Goal: Task Accomplishment & Management: Manage account settings

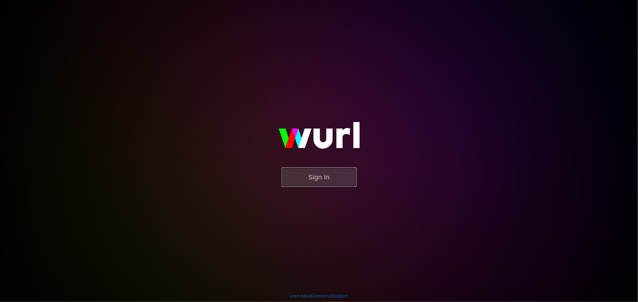
click at [325, 181] on button "Sign In" at bounding box center [319, 177] width 75 height 19
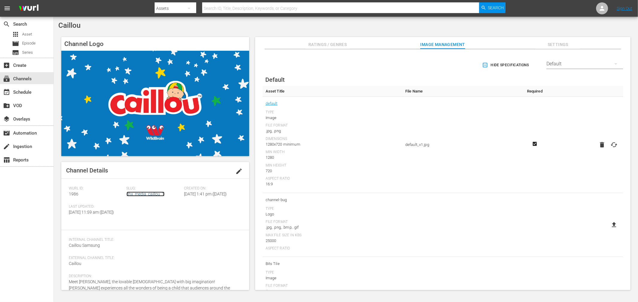
click at [156, 192] on link "dhx_media_caillou_1" at bounding box center [145, 194] width 38 height 5
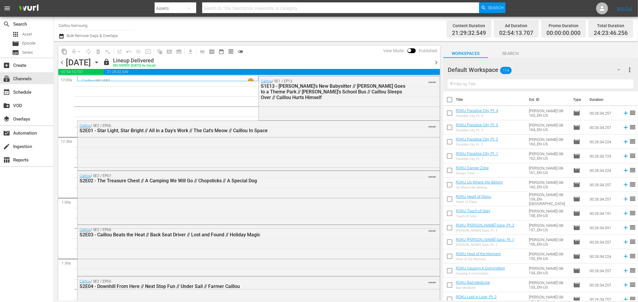
click at [65, 36] on button "button" at bounding box center [62, 36] width 7 height 7
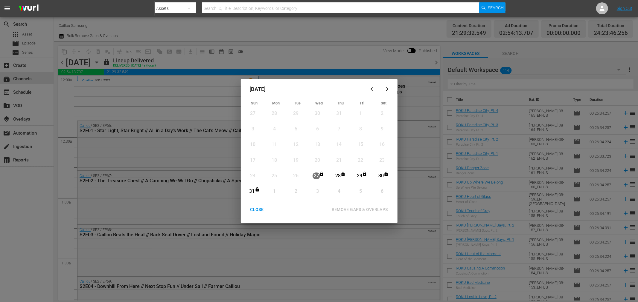
click at [259, 212] on div "CLOSE" at bounding box center [256, 209] width 23 height 7
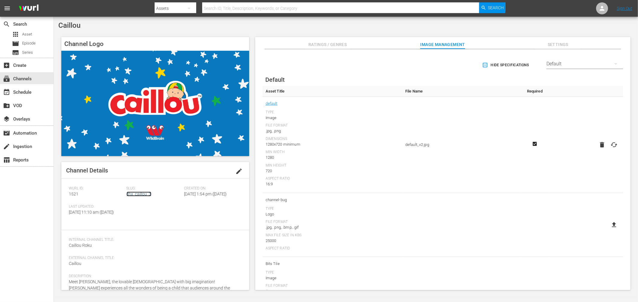
click at [146, 195] on link "dhx_caillou_3" at bounding box center [138, 194] width 25 height 5
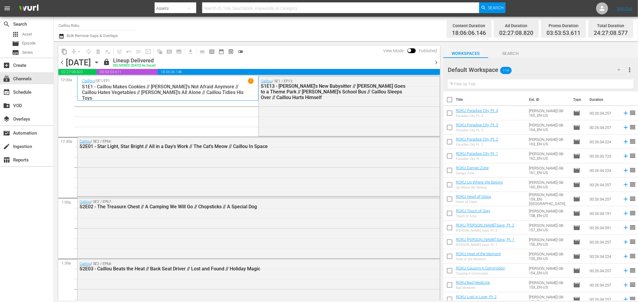
click at [62, 37] on icon "button" at bounding box center [62, 36] width 6 height 7
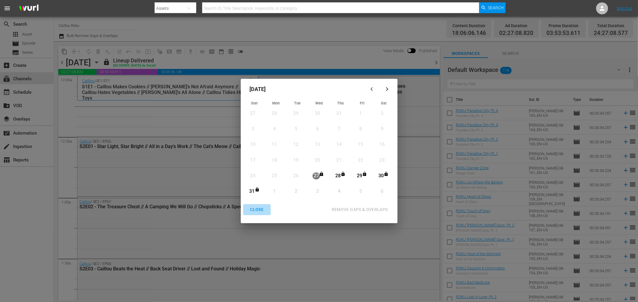
click at [256, 211] on div "CLOSE" at bounding box center [256, 209] width 23 height 7
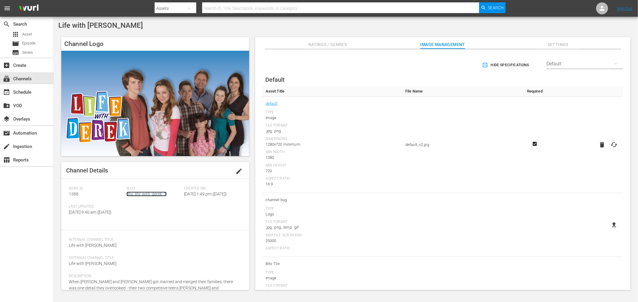
click at [141, 196] on link "dhx_life_with_derek_1" at bounding box center [146, 194] width 40 height 5
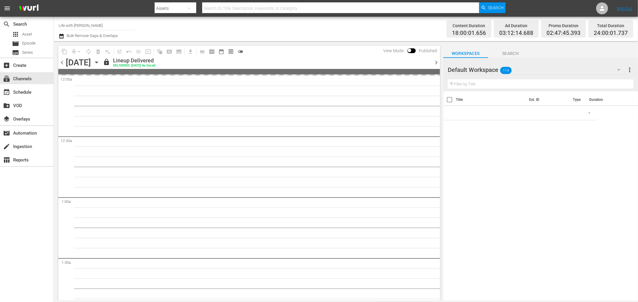
click at [62, 34] on icon "button" at bounding box center [62, 36] width 6 height 7
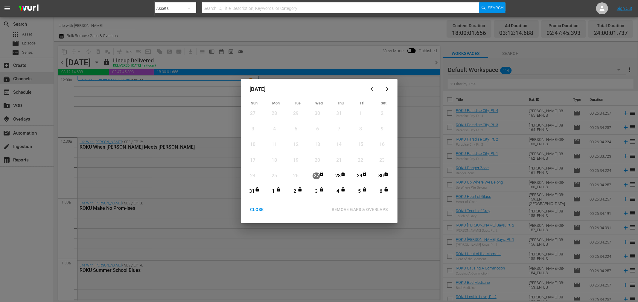
click at [255, 212] on div "CLOSE" at bounding box center [256, 209] width 23 height 7
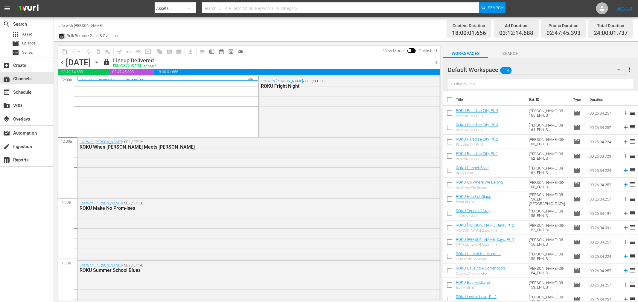
click at [64, 34] on icon "button" at bounding box center [62, 36] width 6 height 7
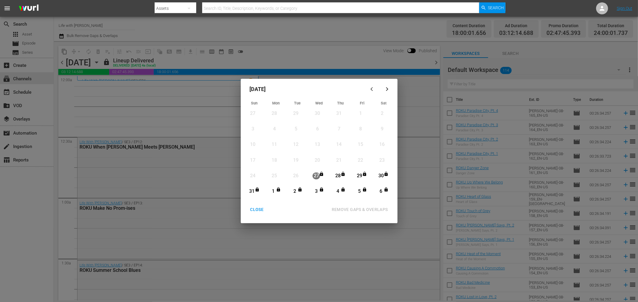
click at [389, 86] on button "button" at bounding box center [387, 89] width 14 height 14
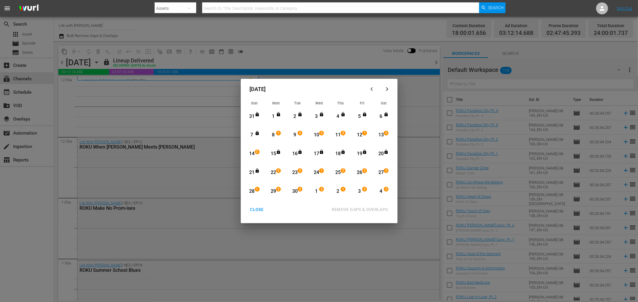
click at [256, 213] on div "CLOSE" at bounding box center [256, 209] width 23 height 7
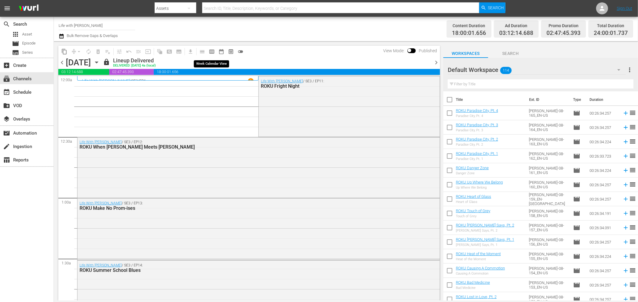
click at [211, 49] on span "calendar_view_week_outlined" at bounding box center [212, 52] width 6 height 6
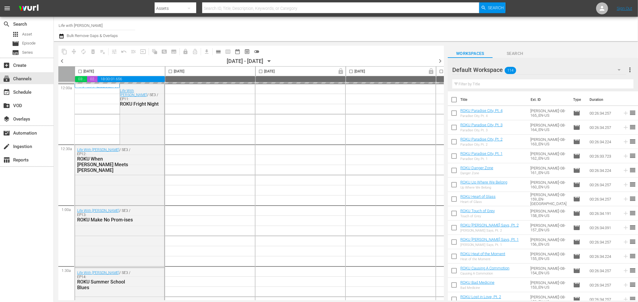
click at [272, 59] on icon "button" at bounding box center [269, 61] width 7 height 7
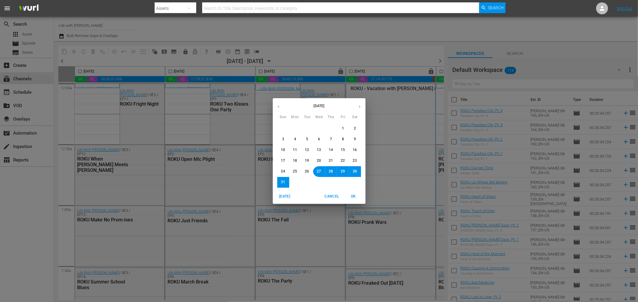
click at [336, 194] on span "Cancel" at bounding box center [331, 197] width 14 height 6
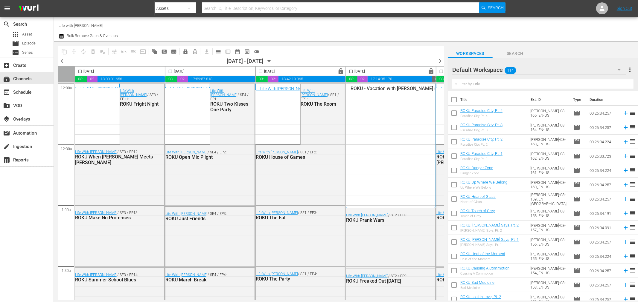
click at [279, 60] on div "August 2025 Sun Mon Tue Wed Thu Fri Sat 27 28 29 30 31 1 2 3 4 5 6 7 8 9 10 11 …" at bounding box center [319, 151] width 638 height 302
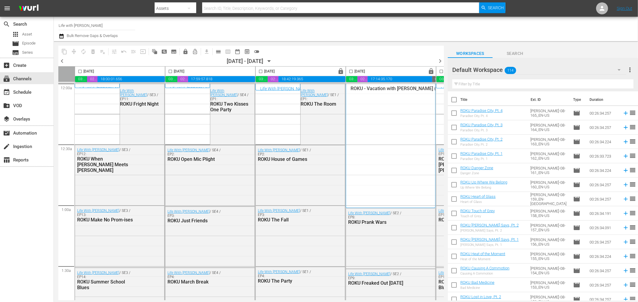
click at [272, 60] on icon "button" at bounding box center [269, 61] width 7 height 7
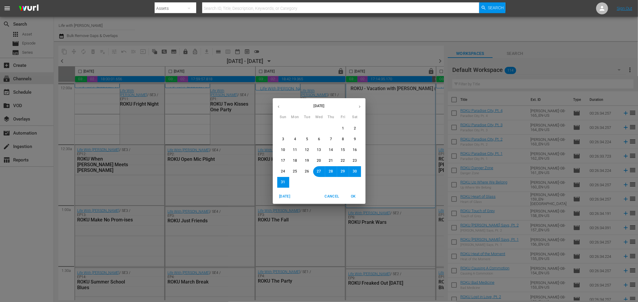
click at [356, 107] on button "button" at bounding box center [360, 107] width 12 height 12
click at [294, 137] on span "8" at bounding box center [295, 139] width 2 height 5
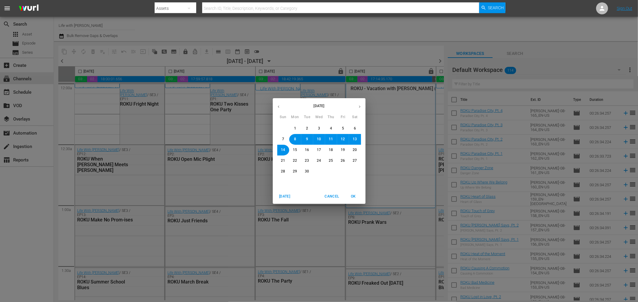
click at [356, 198] on span "OK" at bounding box center [353, 197] width 14 height 6
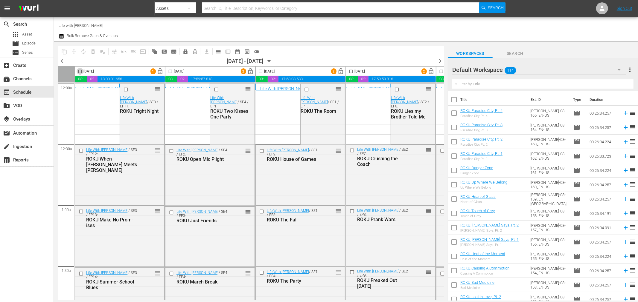
click at [80, 73] on input "checkbox" at bounding box center [80, 72] width 7 height 7
checkbox input "true"
click at [169, 72] on input "checkbox" at bounding box center [170, 72] width 7 height 7
checkbox input "true"
click at [259, 71] on input "checkbox" at bounding box center [260, 72] width 7 height 7
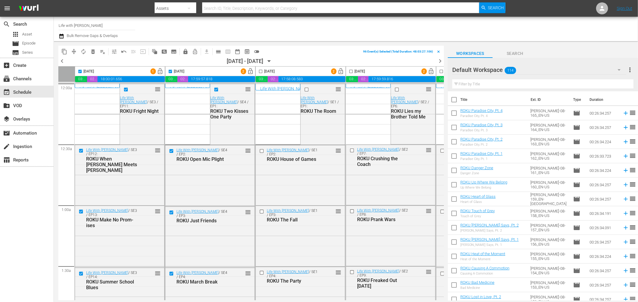
checkbox input "true"
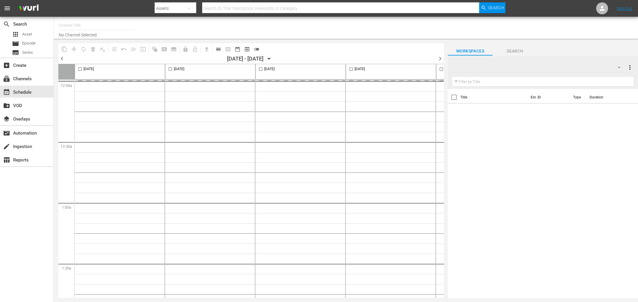
type input "Life with [PERSON_NAME] (1388)"
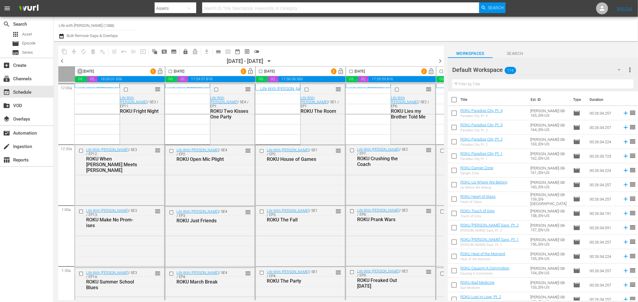
drag, startPoint x: 81, startPoint y: 72, endPoint x: 172, endPoint y: 73, distance: 90.6
click at [81, 72] on input "checkbox" at bounding box center [80, 72] width 7 height 7
checkbox input "true"
click at [171, 72] on input "checkbox" at bounding box center [170, 72] width 7 height 7
checkbox input "true"
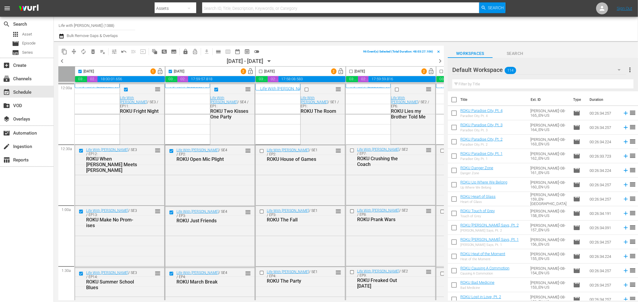
click at [259, 71] on input "checkbox" at bounding box center [260, 72] width 7 height 7
checkbox input "true"
click at [186, 54] on span "lock" at bounding box center [185, 52] width 6 height 6
click at [219, 51] on span "calendar_view_day_outlined" at bounding box center [218, 52] width 6 height 6
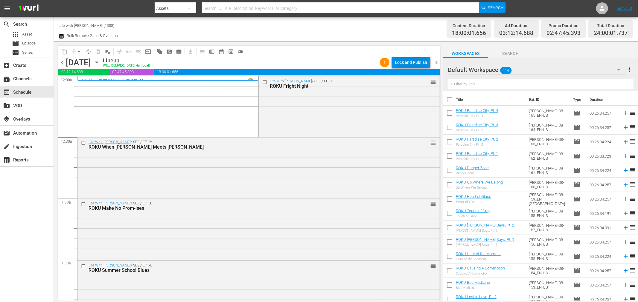
click at [407, 63] on div "Lock and Publish" at bounding box center [411, 62] width 32 height 11
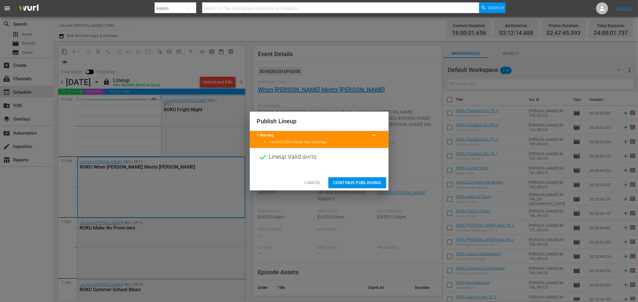
click at [307, 179] on span "Cancel" at bounding box center [312, 182] width 16 height 7
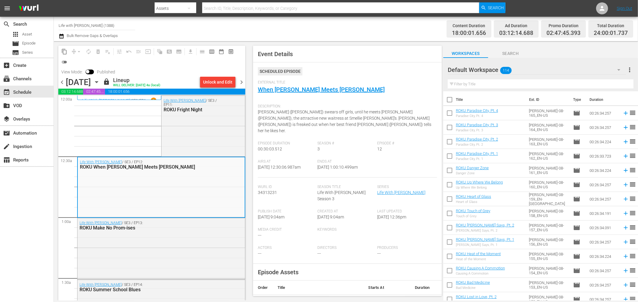
click at [247, 85] on div "content_copy compress arrow_drop_down autorenew_outlined delete_forever_outline…" at bounding box center [151, 171] width 195 height 260
click at [244, 81] on span "chevron_right" at bounding box center [241, 82] width 7 height 7
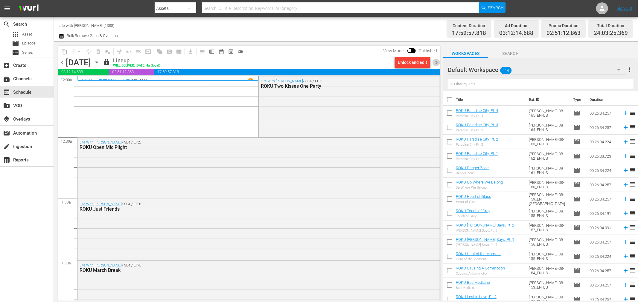
click at [437, 62] on span "chevron_right" at bounding box center [435, 62] width 7 height 7
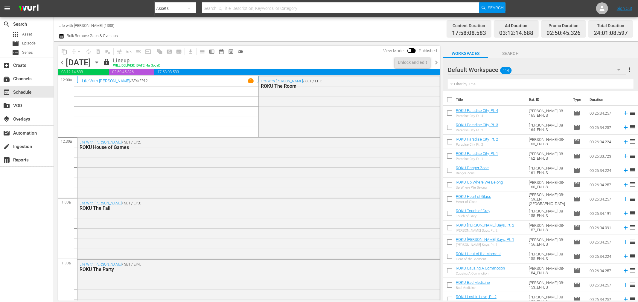
click at [437, 62] on span "chevron_right" at bounding box center [435, 62] width 7 height 7
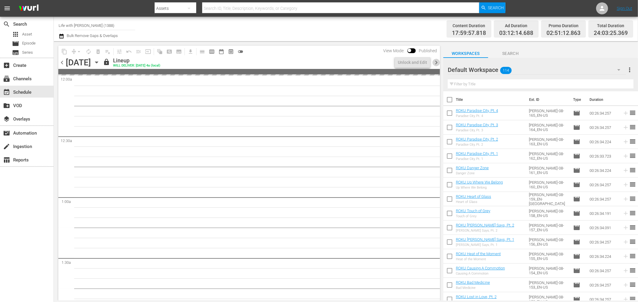
click at [437, 62] on span "chevron_right" at bounding box center [435, 62] width 7 height 7
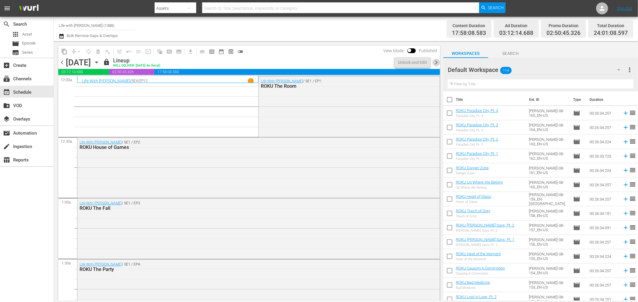
click at [437, 62] on span "chevron_right" at bounding box center [435, 62] width 7 height 7
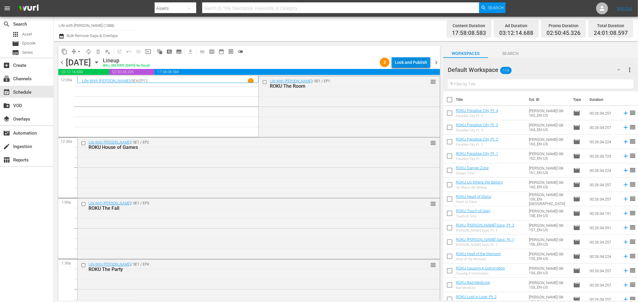
click at [415, 61] on div "Lock and Publish" at bounding box center [411, 62] width 32 height 11
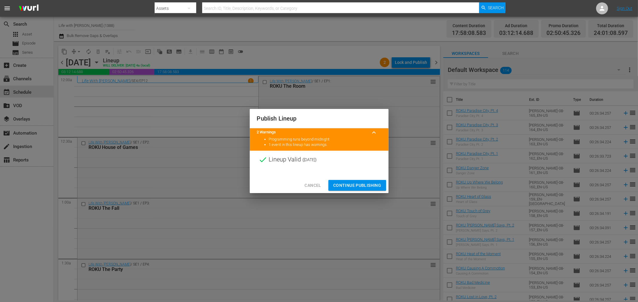
click at [347, 182] on span "Continue Publishing" at bounding box center [357, 185] width 48 height 7
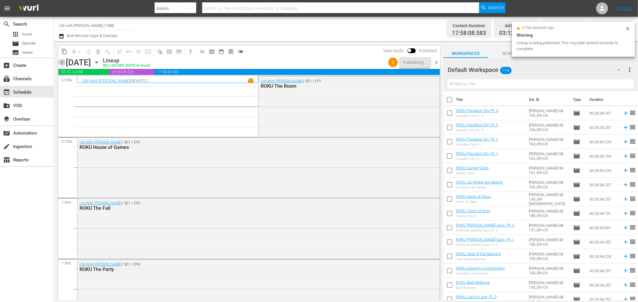
click at [62, 64] on span "chevron_left" at bounding box center [61, 62] width 7 height 7
click at [438, 62] on span "chevron_right" at bounding box center [435, 62] width 7 height 7
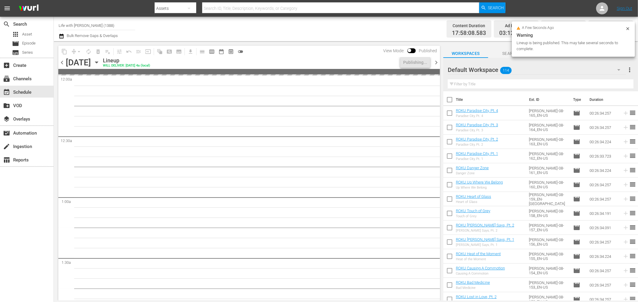
click at [438, 62] on span "chevron_right" at bounding box center [435, 62] width 7 height 7
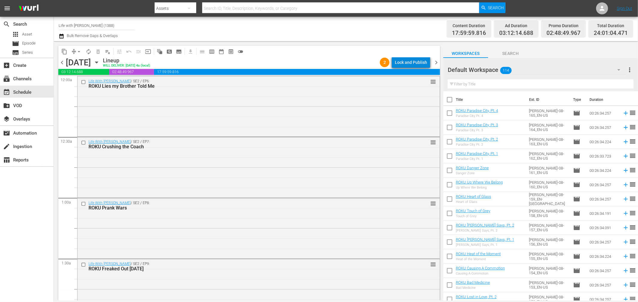
click at [415, 63] on div "Lock and Publish" at bounding box center [411, 62] width 32 height 11
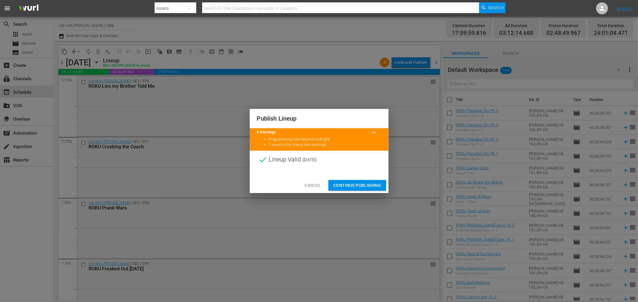
click at [363, 178] on div "Cancel Continue Publishing" at bounding box center [319, 186] width 139 height 16
click at [362, 183] on span "Continue Publishing" at bounding box center [357, 185] width 48 height 7
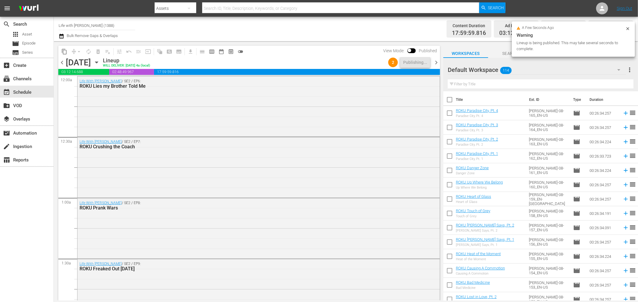
click at [435, 64] on span "chevron_right" at bounding box center [435, 62] width 7 height 7
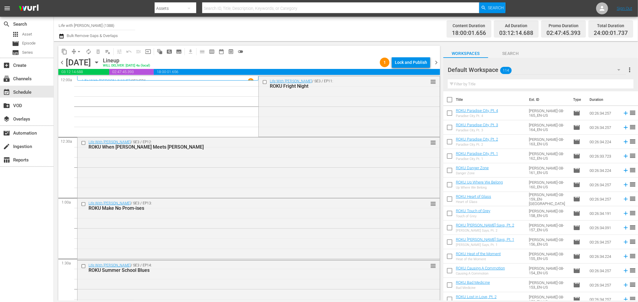
click at [407, 65] on div "Lock and Publish" at bounding box center [411, 62] width 32 height 11
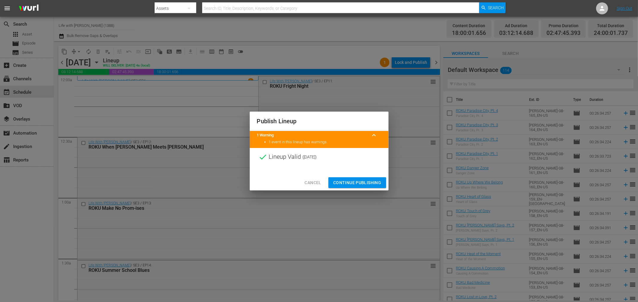
click at [360, 184] on span "Continue Publishing" at bounding box center [357, 182] width 48 height 7
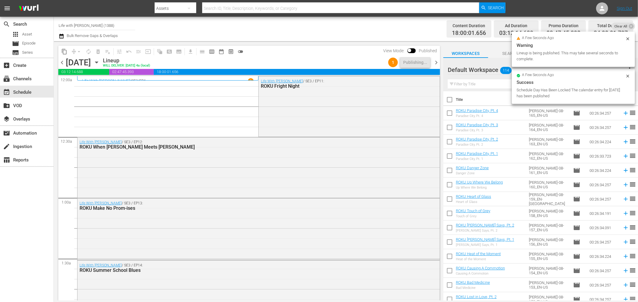
click at [437, 63] on span "chevron_right" at bounding box center [435, 62] width 7 height 7
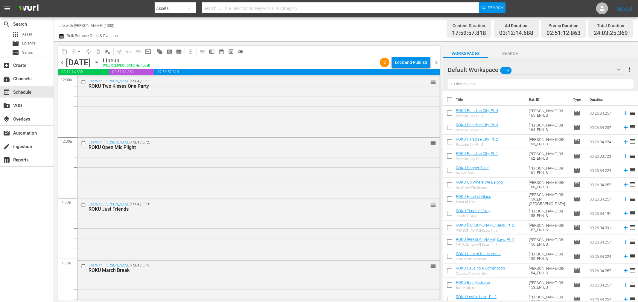
click at [410, 62] on div "Lock and Publish" at bounding box center [411, 62] width 32 height 11
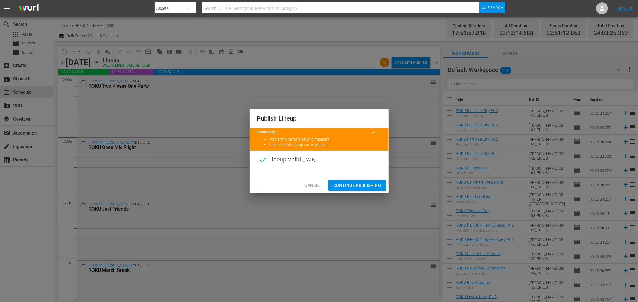
click at [369, 177] on div at bounding box center [319, 173] width 139 height 9
click at [369, 186] on span "Continue Publishing" at bounding box center [357, 185] width 48 height 7
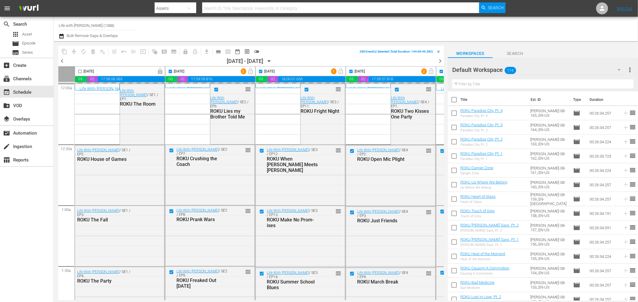
scroll to position [0, 265]
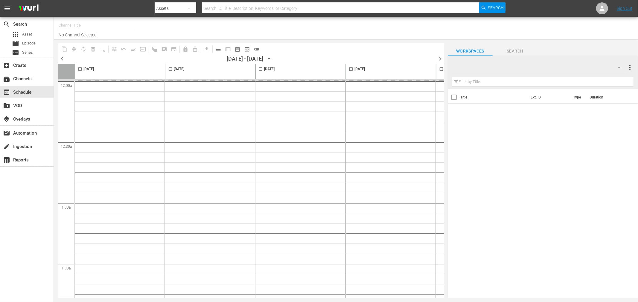
type input "Life with [PERSON_NAME] (1388)"
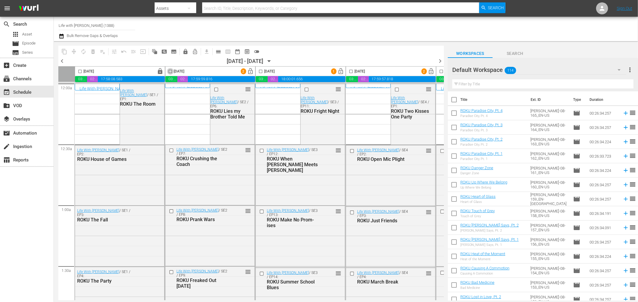
click at [172, 72] on input "checkbox" at bounding box center [170, 72] width 7 height 7
checkbox input "true"
click at [260, 73] on input "checkbox" at bounding box center [260, 72] width 7 height 7
checkbox input "true"
click at [351, 70] on input "checkbox" at bounding box center [350, 72] width 7 height 7
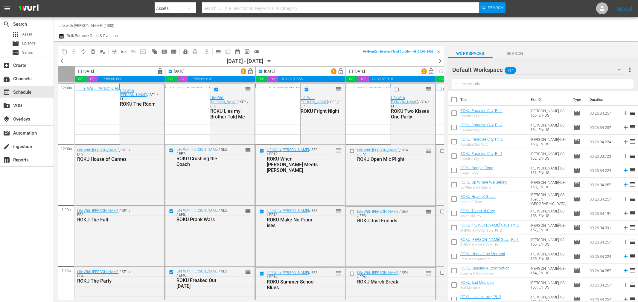
checkbox input "true"
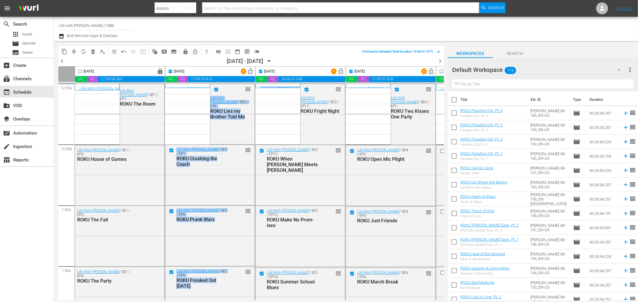
drag, startPoint x: 232, startPoint y: 301, endPoint x: 339, endPoint y: 299, distance: 107.0
click at [339, 299] on div "content_copy compress autorenew_outlined delete_forever_outlined playlist_remov…" at bounding box center [246, 171] width 385 height 260
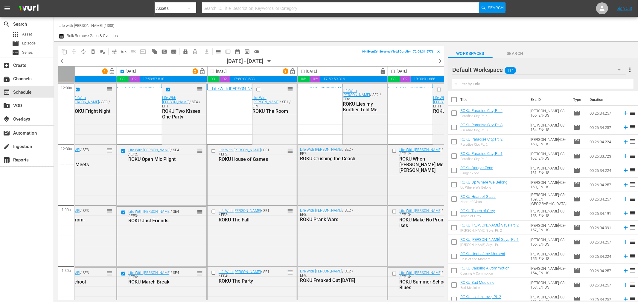
scroll to position [0, 229]
click at [210, 72] on input "checkbox" at bounding box center [211, 72] width 7 height 7
checkbox input "true"
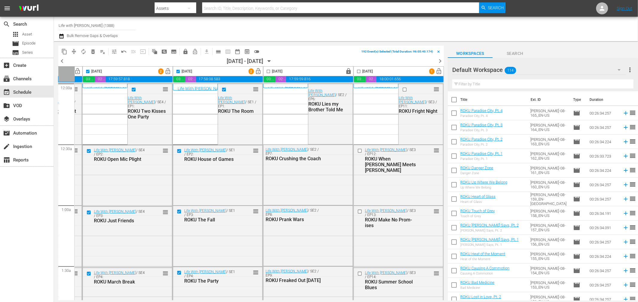
click at [356, 72] on input "checkbox" at bounding box center [358, 72] width 7 height 7
checkbox input "true"
click at [186, 52] on span "lock" at bounding box center [185, 52] width 6 height 6
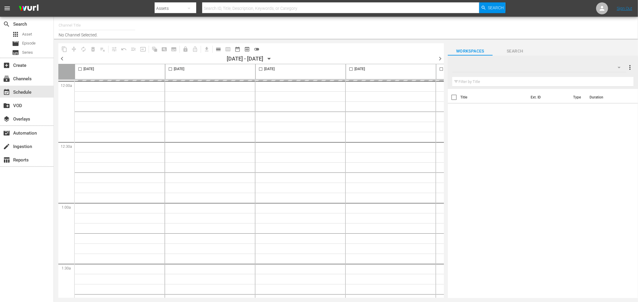
type input "Life with [PERSON_NAME] (1388)"
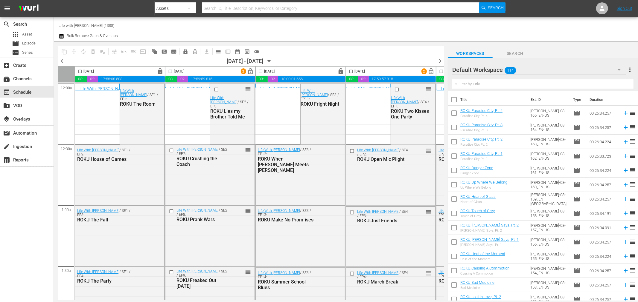
click at [272, 61] on icon "button" at bounding box center [269, 61] width 7 height 7
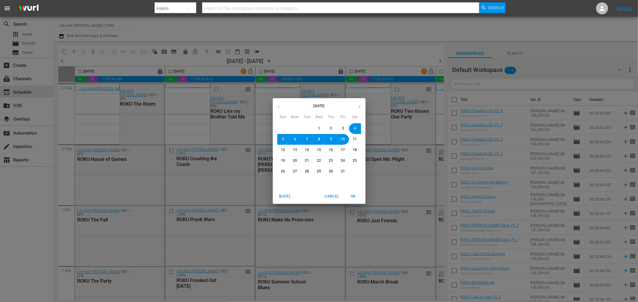
click at [355, 141] on span "11" at bounding box center [355, 139] width 4 height 5
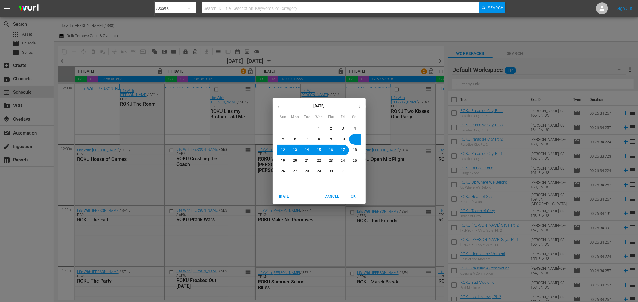
click at [365, 197] on div "[DATE] Cancel OK" at bounding box center [319, 197] width 93 height 15
click at [354, 198] on span "OK" at bounding box center [353, 197] width 14 height 6
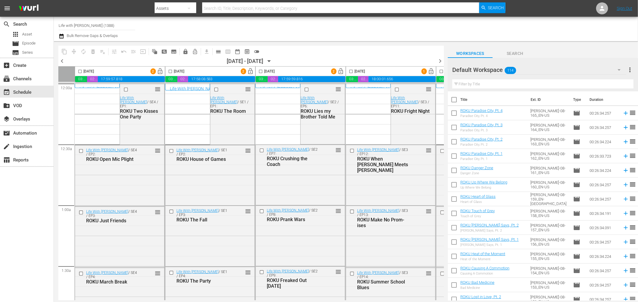
click at [79, 73] on input "checkbox" at bounding box center [80, 72] width 7 height 7
checkbox input "true"
drag, startPoint x: 171, startPoint y: 72, endPoint x: 259, endPoint y: 71, distance: 88.2
click at [171, 72] on input "checkbox" at bounding box center [170, 72] width 7 height 7
checkbox input "true"
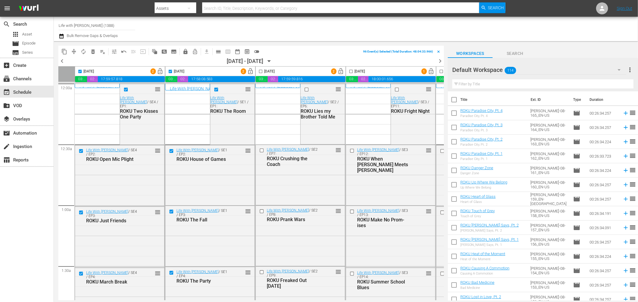
click at [259, 71] on input "checkbox" at bounding box center [260, 72] width 7 height 7
checkbox input "true"
click at [352, 72] on input "checkbox" at bounding box center [350, 72] width 7 height 7
checkbox input "true"
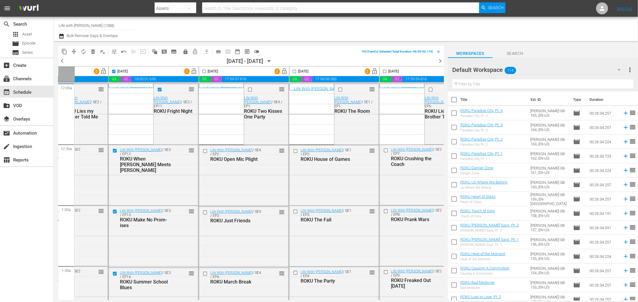
scroll to position [0, 238]
click at [202, 71] on input "checkbox" at bounding box center [202, 72] width 7 height 7
checkbox input "true"
click at [292, 72] on input "checkbox" at bounding box center [293, 72] width 7 height 7
checkbox input "true"
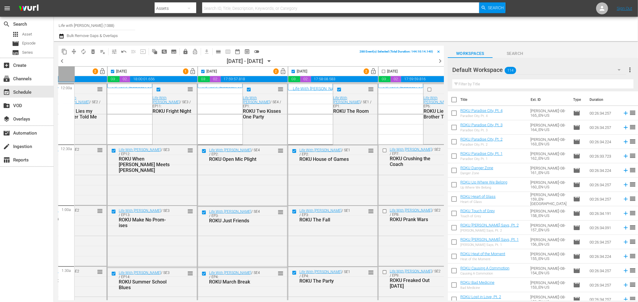
click at [383, 71] on input "checkbox" at bounding box center [383, 72] width 7 height 7
checkbox input "true"
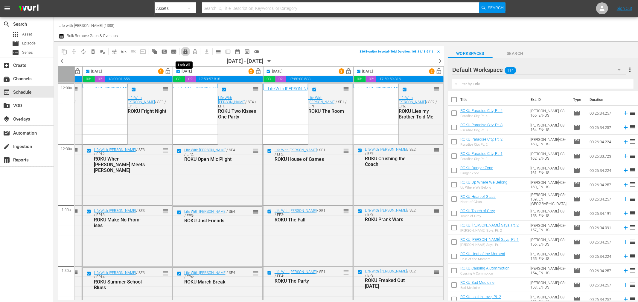
click at [187, 53] on span "lock" at bounding box center [185, 52] width 6 height 6
click at [272, 60] on icon "button" at bounding box center [269, 61] width 7 height 7
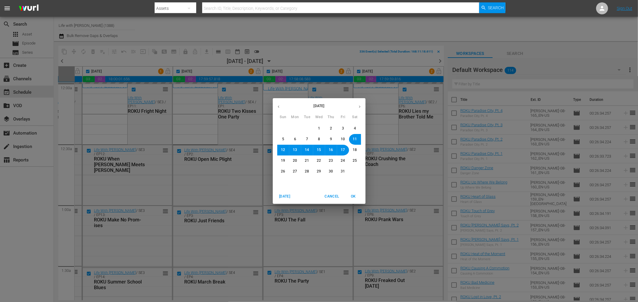
click at [356, 151] on span "18" at bounding box center [355, 150] width 4 height 5
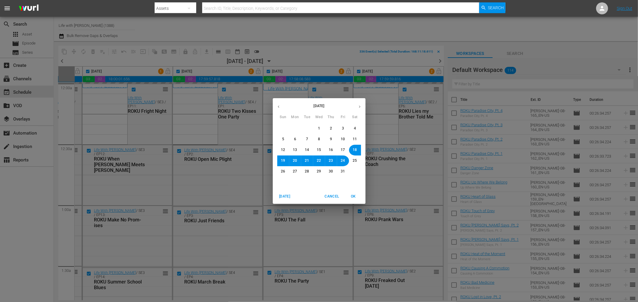
click at [359, 195] on span "OK" at bounding box center [353, 197] width 14 height 6
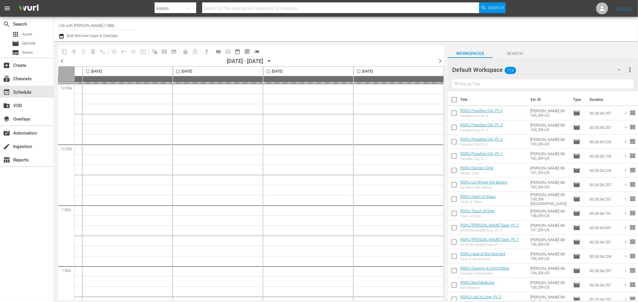
checkbox input "false"
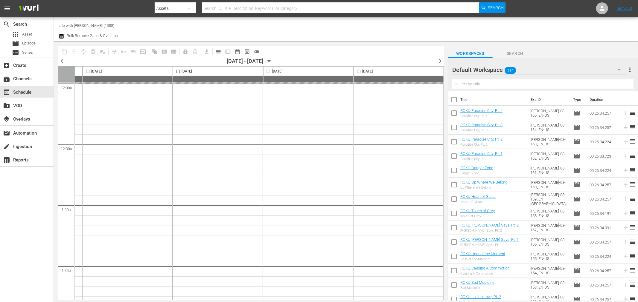
checkbox input "false"
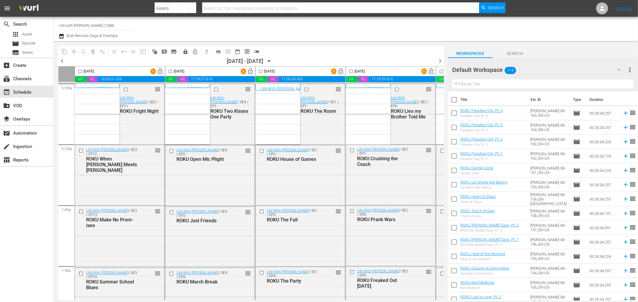
click at [73, 301] on div "content_copy compress autorenew_outlined delete_forever_outlined playlist_remov…" at bounding box center [246, 171] width 385 height 260
click at [80, 71] on input "checkbox" at bounding box center [80, 72] width 7 height 7
checkbox input "true"
click at [171, 71] on input "checkbox" at bounding box center [170, 72] width 7 height 7
checkbox input "true"
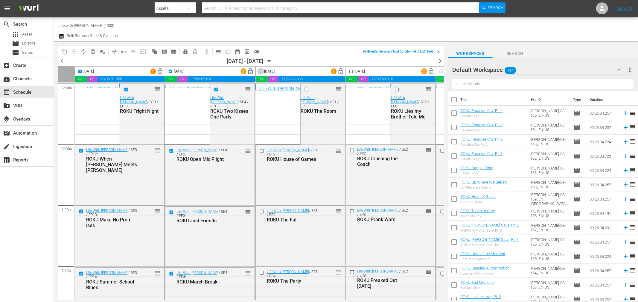
click at [261, 70] on input "checkbox" at bounding box center [260, 72] width 7 height 7
checkbox input "true"
click at [351, 73] on input "checkbox" at bounding box center [350, 72] width 7 height 7
checkbox input "true"
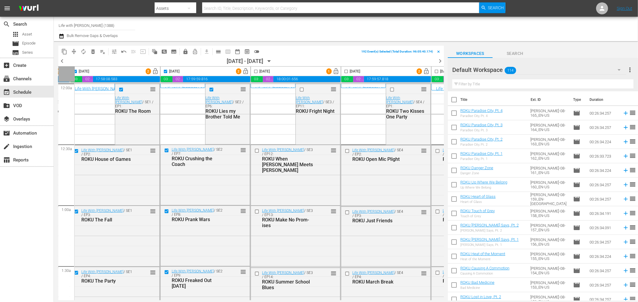
scroll to position [0, 210]
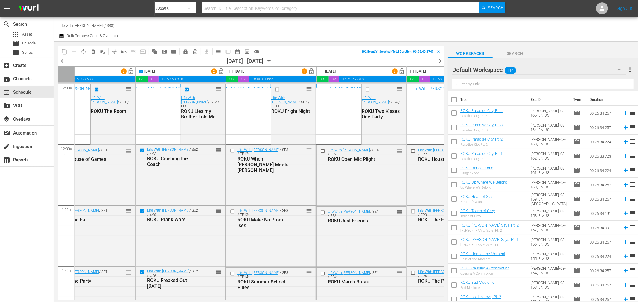
click at [231, 71] on input "checkbox" at bounding box center [231, 72] width 7 height 7
checkbox input "true"
click at [321, 71] on input "checkbox" at bounding box center [321, 72] width 7 height 7
checkbox input "true"
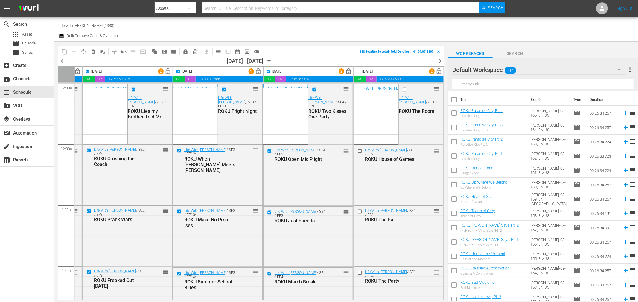
drag, startPoint x: 357, startPoint y: 72, endPoint x: 132, endPoint y: 46, distance: 226.8
click at [357, 72] on input "checkbox" at bounding box center [358, 72] width 7 height 7
checkbox input "true"
click at [185, 51] on span "lock" at bounding box center [185, 52] width 6 height 6
click at [272, 61] on icon "button" at bounding box center [269, 61] width 7 height 7
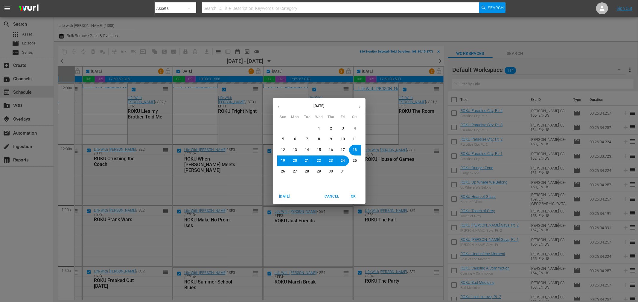
click at [351, 159] on button "25" at bounding box center [354, 161] width 11 height 11
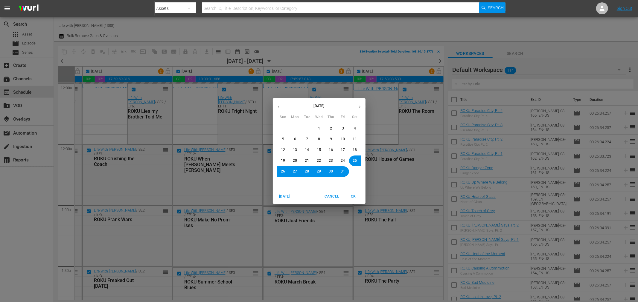
click at [354, 192] on button "OK" at bounding box center [353, 197] width 19 height 10
checkbox input "false"
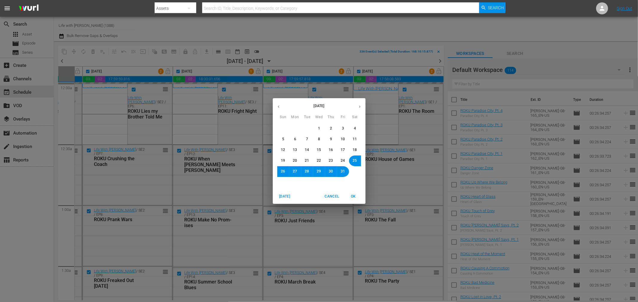
checkbox input "false"
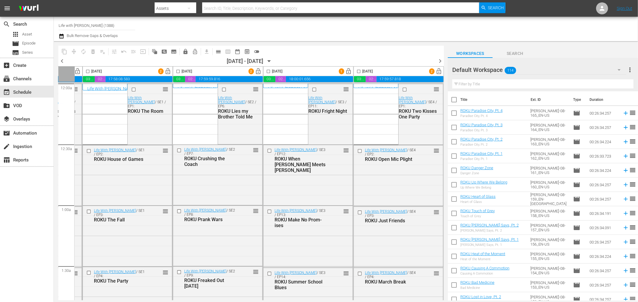
scroll to position [0, 58]
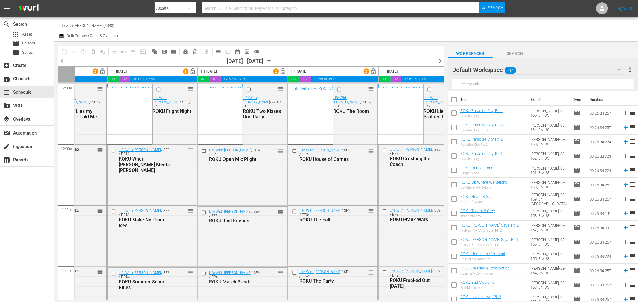
click at [85, 301] on div "content_copy compress autorenew_outlined delete_forever_outlined playlist_remov…" at bounding box center [246, 171] width 385 height 260
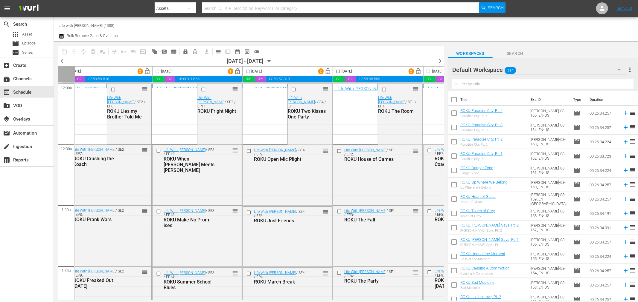
scroll to position [0, 0]
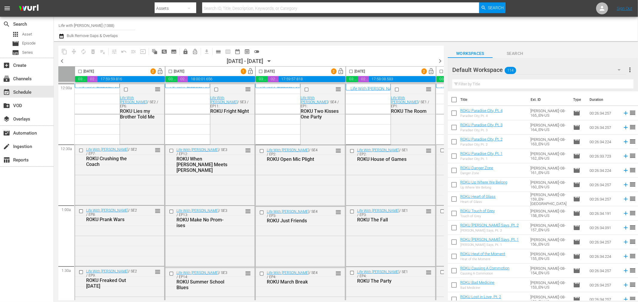
click at [81, 71] on input "checkbox" at bounding box center [80, 72] width 7 height 7
checkbox input "true"
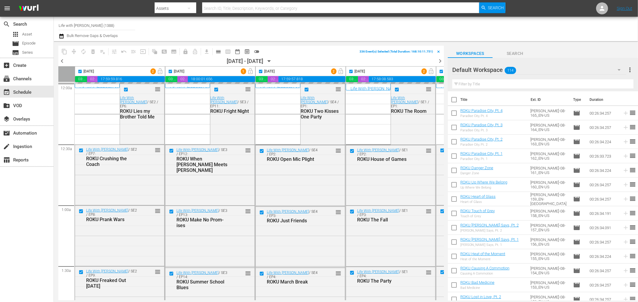
scroll to position [0, 265]
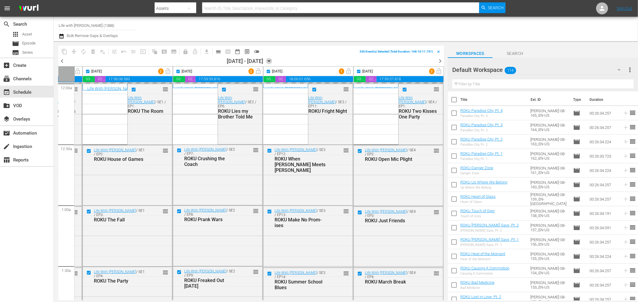
click at [272, 62] on icon "button" at bounding box center [269, 61] width 7 height 7
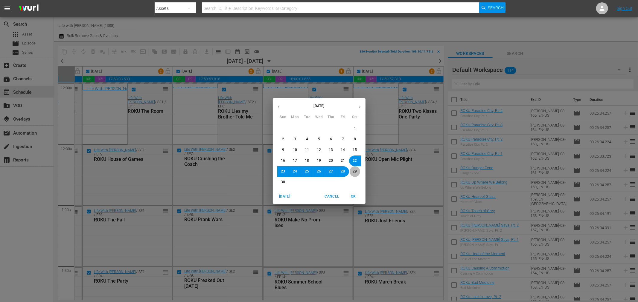
click at [355, 171] on span "29" at bounding box center [355, 171] width 4 height 5
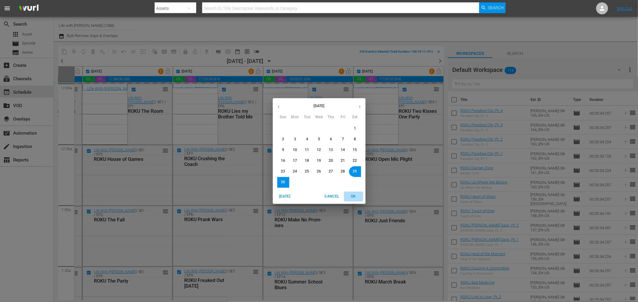
click at [354, 195] on span "OK" at bounding box center [353, 197] width 14 height 6
checkbox input "false"
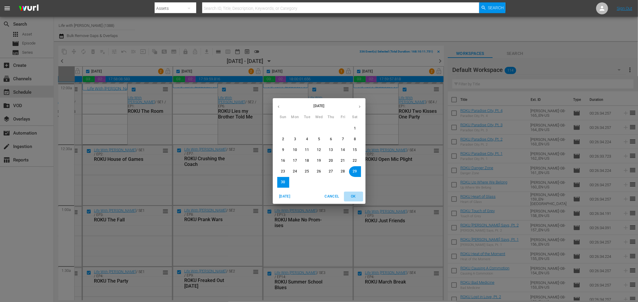
checkbox input "false"
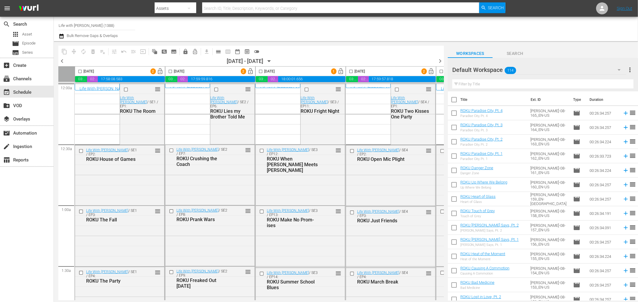
click at [80, 72] on input "checkbox" at bounding box center [80, 72] width 7 height 7
checkbox input "true"
click at [171, 72] on input "checkbox" at bounding box center [170, 72] width 7 height 7
checkbox input "true"
click at [261, 72] on input "checkbox" at bounding box center [260, 72] width 7 height 7
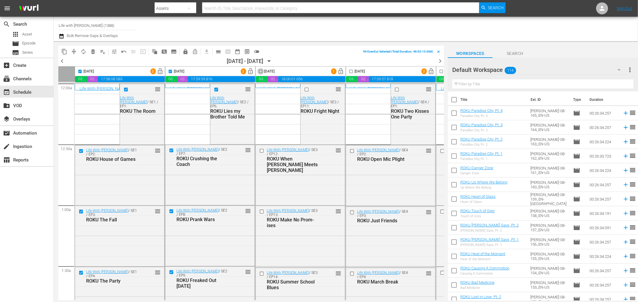
checkbox input "true"
click at [352, 72] on input "checkbox" at bounding box center [350, 72] width 7 height 7
checkbox input "true"
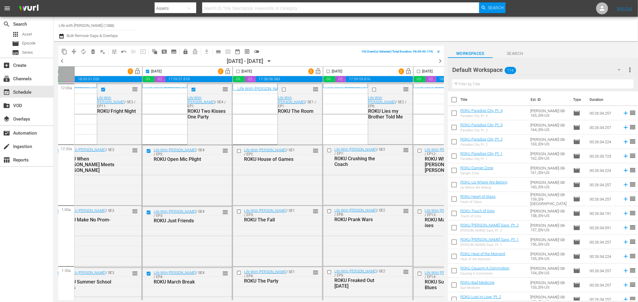
scroll to position [0, 208]
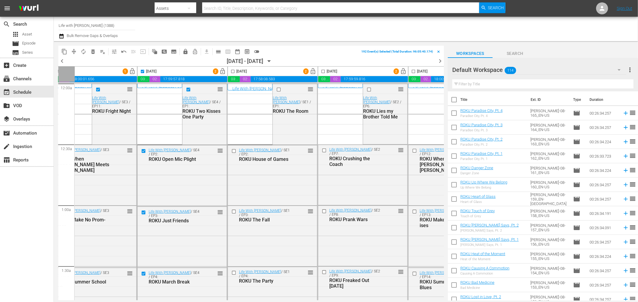
drag, startPoint x: 232, startPoint y: 72, endPoint x: 328, endPoint y: 70, distance: 95.7
click at [232, 72] on input "checkbox" at bounding box center [232, 72] width 7 height 7
checkbox input "true"
click at [323, 74] on input "checkbox" at bounding box center [323, 72] width 7 height 7
checkbox input "true"
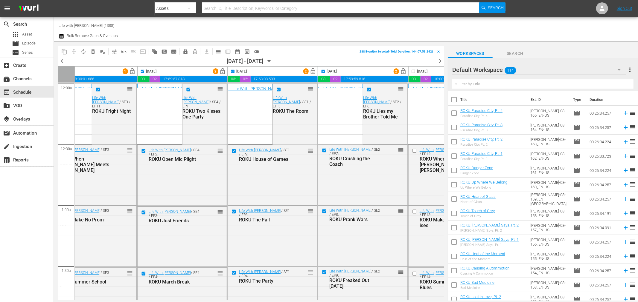
scroll to position [0, 265]
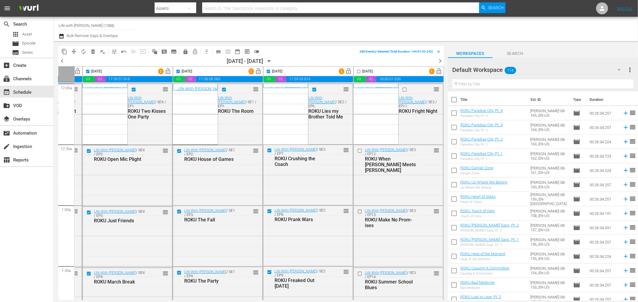
click at [357, 70] on input "checkbox" at bounding box center [358, 72] width 7 height 7
checkbox input "true"
click at [187, 51] on span "lock" at bounding box center [185, 52] width 6 height 6
click at [272, 64] on icon "button" at bounding box center [269, 61] width 7 height 7
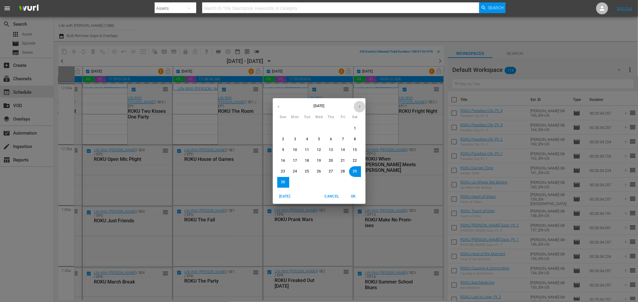
click at [359, 109] on button "button" at bounding box center [360, 107] width 12 height 12
click at [357, 130] on button "6" at bounding box center [354, 128] width 11 height 11
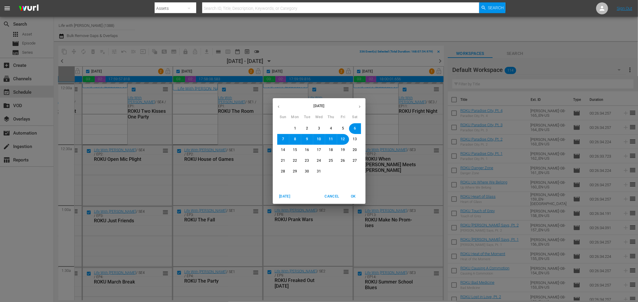
click at [351, 195] on span "OK" at bounding box center [353, 197] width 14 height 6
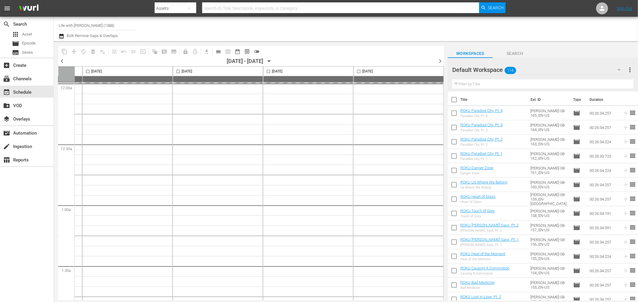
checkbox input "false"
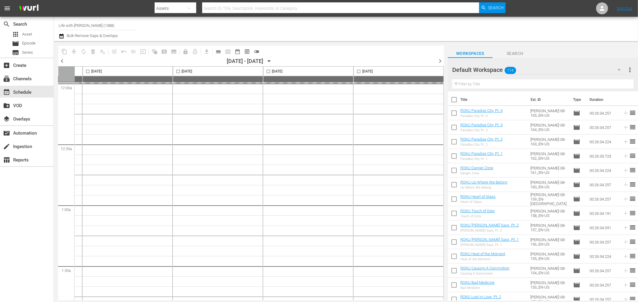
checkbox input "false"
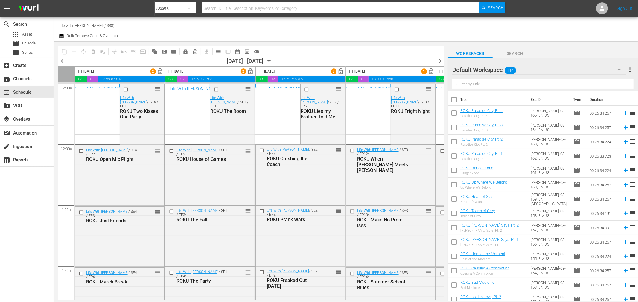
click at [79, 71] on input "checkbox" at bounding box center [80, 72] width 7 height 7
checkbox input "true"
click at [169, 71] on input "checkbox" at bounding box center [170, 72] width 7 height 7
checkbox input "true"
click at [261, 71] on input "checkbox" at bounding box center [260, 72] width 7 height 7
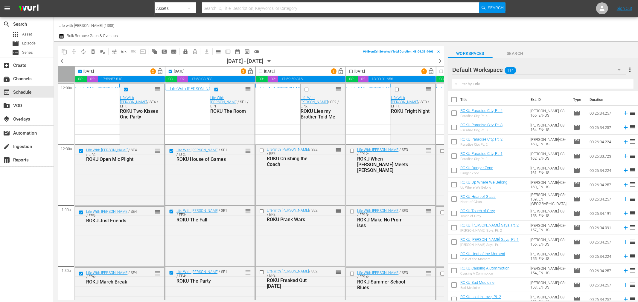
checkbox input "true"
click at [351, 71] on input "checkbox" at bounding box center [350, 72] width 7 height 7
checkbox input "true"
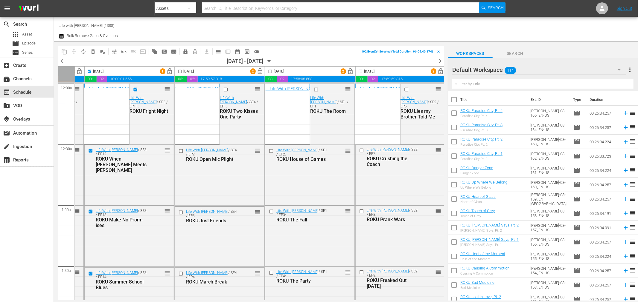
scroll to position [0, 265]
click at [175, 71] on input "checkbox" at bounding box center [178, 72] width 7 height 7
checkbox input "true"
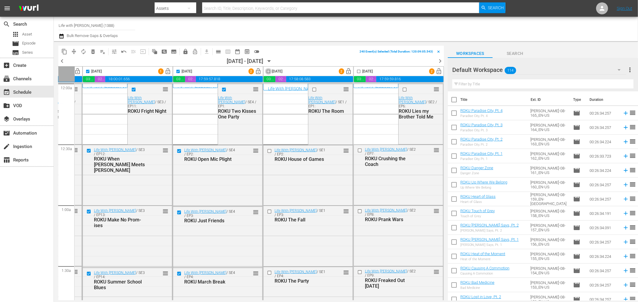
click at [265, 70] on input "checkbox" at bounding box center [268, 72] width 7 height 7
checkbox input "true"
click at [356, 71] on input "checkbox" at bounding box center [358, 72] width 7 height 7
checkbox input "true"
click at [183, 50] on span "lock" at bounding box center [185, 52] width 6 height 6
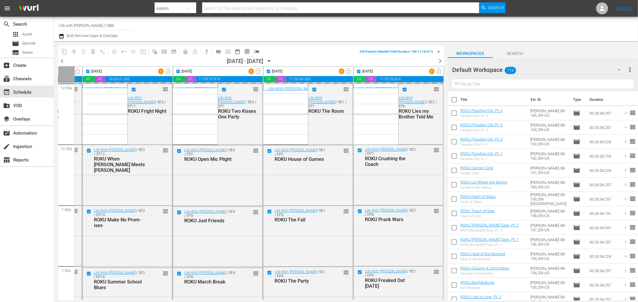
click at [272, 60] on icon "button" at bounding box center [269, 61] width 7 height 7
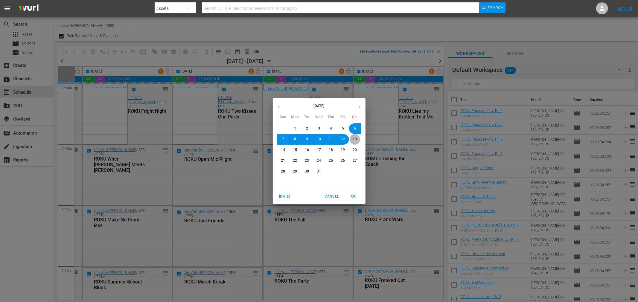
click at [354, 138] on span "13" at bounding box center [355, 139] width 4 height 5
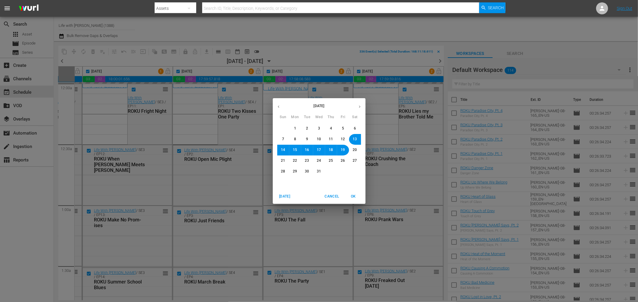
click at [350, 198] on span "OK" at bounding box center [353, 197] width 14 height 6
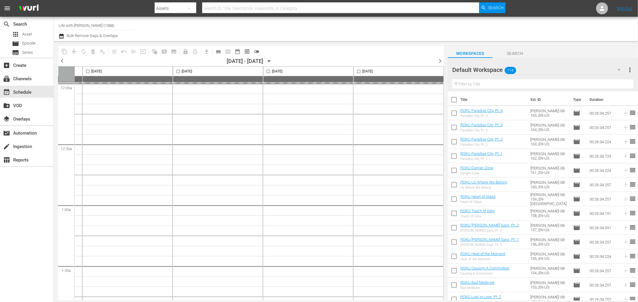
checkbox input "false"
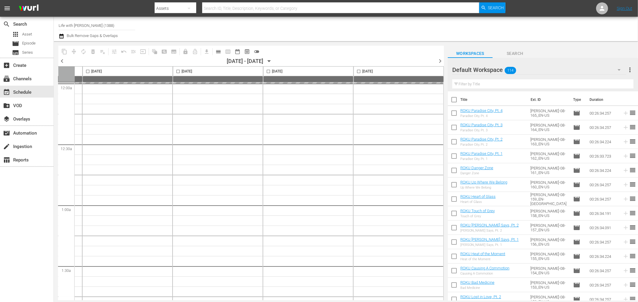
checkbox input "false"
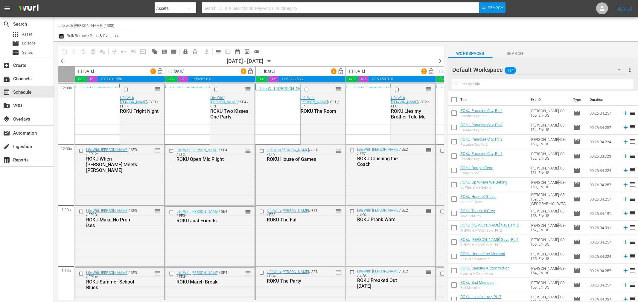
click at [80, 71] on input "checkbox" at bounding box center [80, 72] width 7 height 7
checkbox input "true"
click at [171, 71] on input "checkbox" at bounding box center [170, 72] width 7 height 7
checkbox input "true"
click at [259, 71] on input "checkbox" at bounding box center [260, 72] width 7 height 7
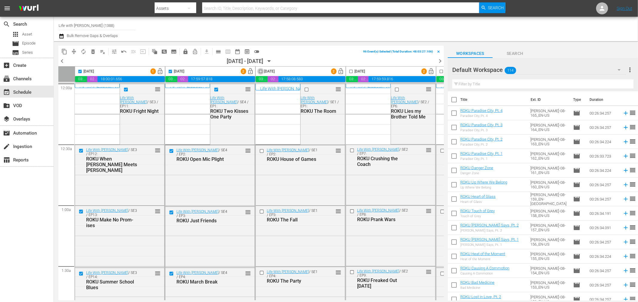
checkbox input "true"
click at [352, 72] on input "checkbox" at bounding box center [350, 72] width 7 height 7
checkbox input "true"
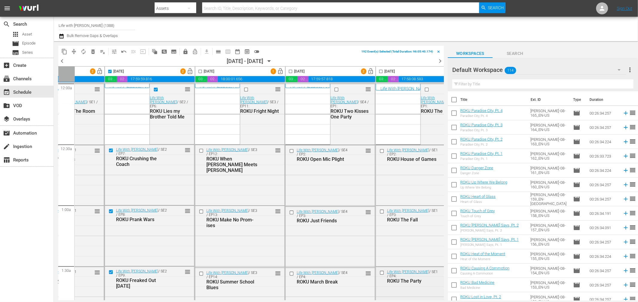
scroll to position [0, 243]
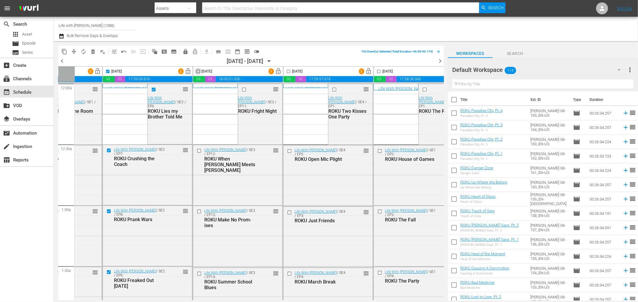
click at [199, 71] on input "checkbox" at bounding box center [198, 72] width 7 height 7
checkbox input "true"
click at [290, 71] on input "checkbox" at bounding box center [288, 72] width 7 height 7
checkbox input "true"
click at [380, 70] on input "checkbox" at bounding box center [378, 72] width 7 height 7
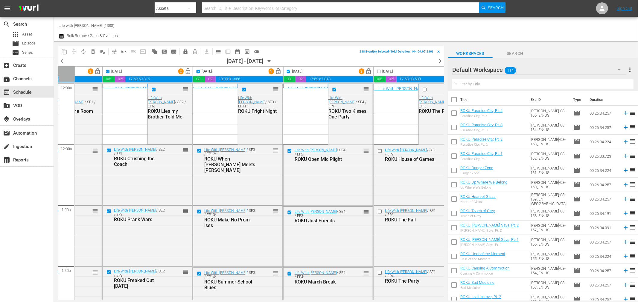
checkbox input "true"
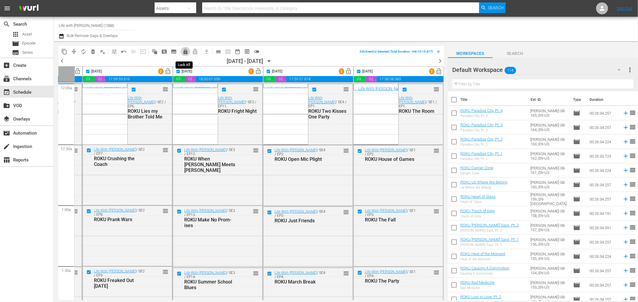
click at [185, 50] on span "lock" at bounding box center [185, 52] width 6 height 6
click at [272, 59] on icon "button" at bounding box center [269, 61] width 7 height 7
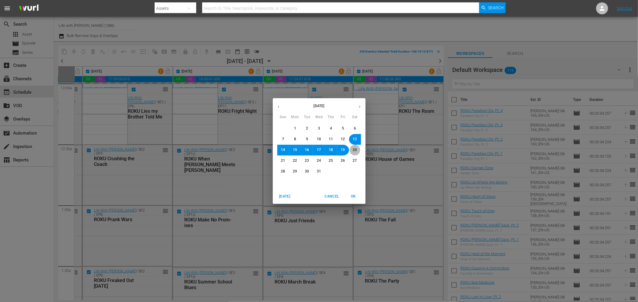
click at [356, 152] on span "20" at bounding box center [355, 150] width 4 height 5
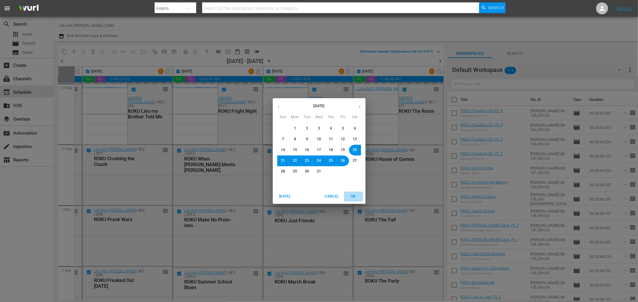
click at [354, 199] on span "OK" at bounding box center [353, 197] width 14 height 6
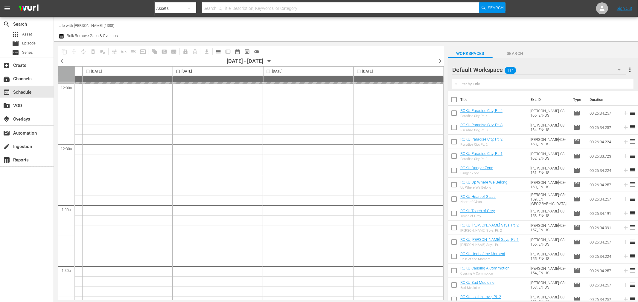
checkbox input "false"
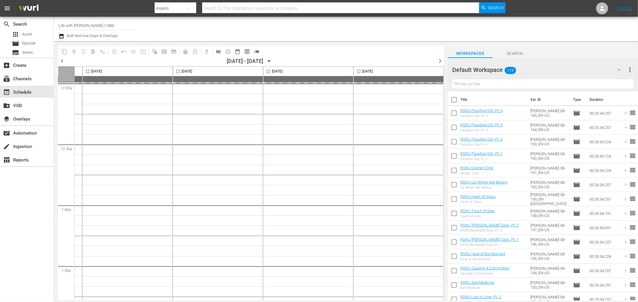
checkbox input "false"
click at [103, 300] on div "content_copy compress autorenew_outlined delete_forever_outlined playlist_remov…" at bounding box center [246, 171] width 385 height 260
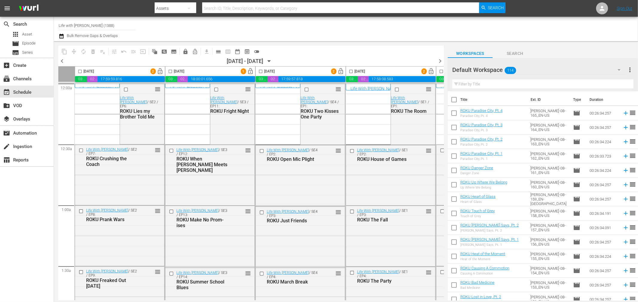
click at [80, 71] on input "checkbox" at bounding box center [80, 72] width 7 height 7
checkbox input "true"
click at [172, 72] on input "checkbox" at bounding box center [170, 72] width 7 height 7
checkbox input "true"
click at [261, 73] on input "checkbox" at bounding box center [260, 72] width 7 height 7
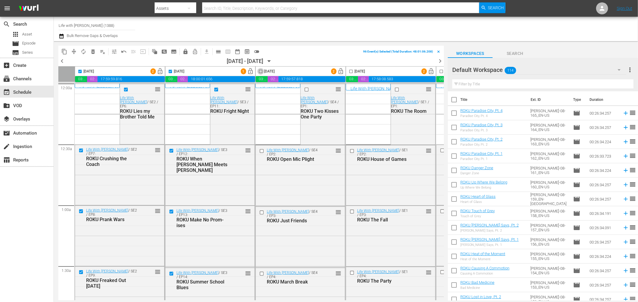
checkbox input "true"
click at [352, 72] on input "checkbox" at bounding box center [350, 72] width 7 height 7
checkbox input "true"
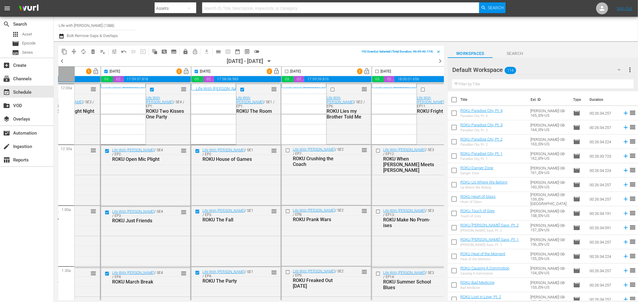
scroll to position [0, 201]
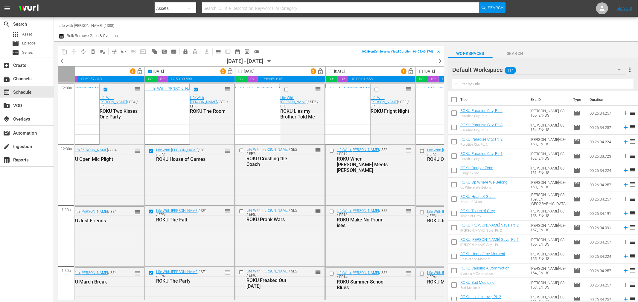
click at [239, 72] on input "checkbox" at bounding box center [240, 72] width 7 height 7
checkbox input "true"
click at [330, 73] on input "checkbox" at bounding box center [330, 72] width 7 height 7
checkbox input "true"
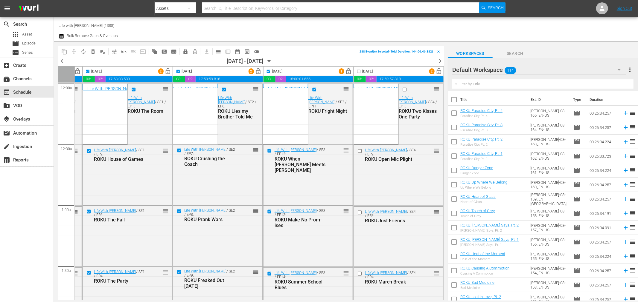
click at [355, 71] on input "checkbox" at bounding box center [358, 72] width 7 height 7
checkbox input "true"
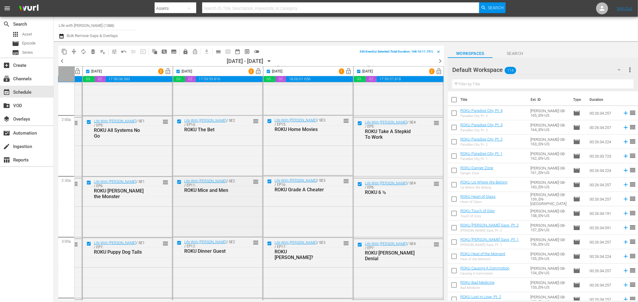
scroll to position [265, 265]
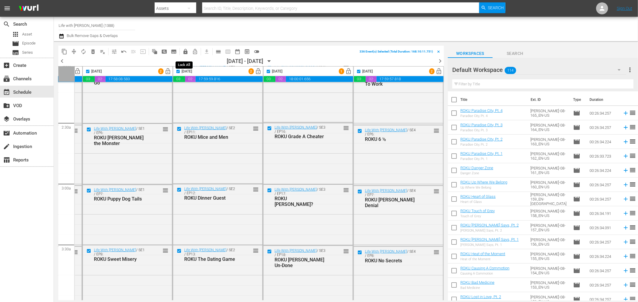
click at [187, 50] on span "lock" at bounding box center [185, 52] width 6 height 6
click at [272, 59] on icon "button" at bounding box center [269, 61] width 7 height 7
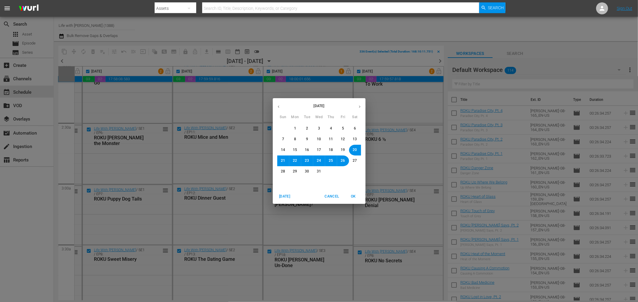
click at [59, 35] on div "December 2025 Sun Mon Tue Wed Thu Fri Sat 30 1 2 3 4 5 6 7 8 9 10 11 12 13 14 1…" at bounding box center [319, 151] width 638 height 302
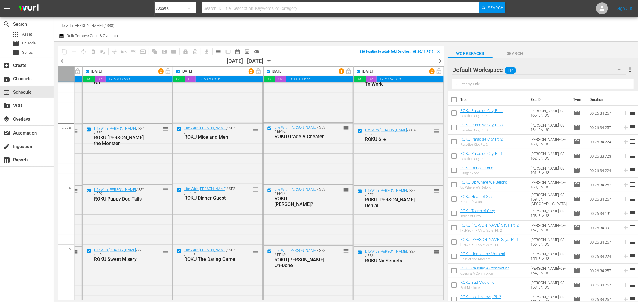
click at [63, 34] on icon "button" at bounding box center [62, 36] width 6 height 7
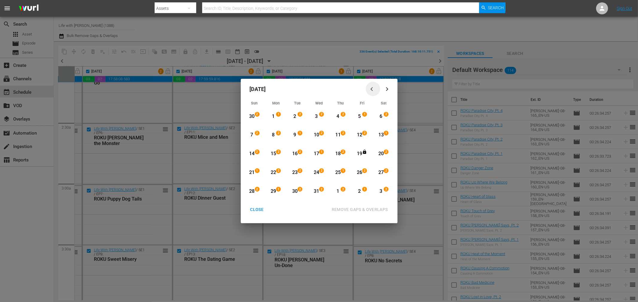
click at [371, 88] on icon "button" at bounding box center [371, 89] width 2 height 4
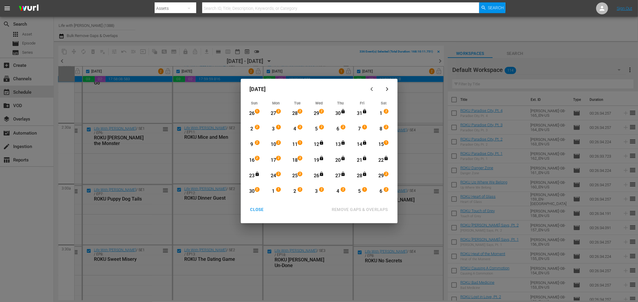
click at [371, 88] on icon "button" at bounding box center [371, 89] width 2 height 4
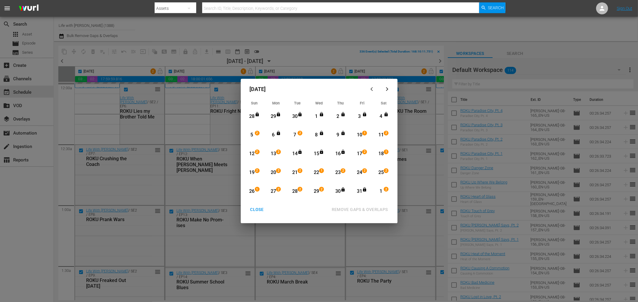
scroll to position [265, 265]
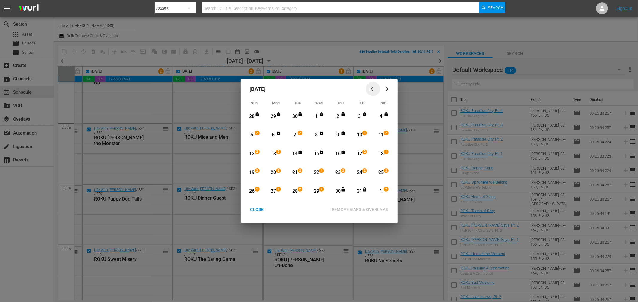
click at [371, 88] on icon "button" at bounding box center [371, 89] width 2 height 4
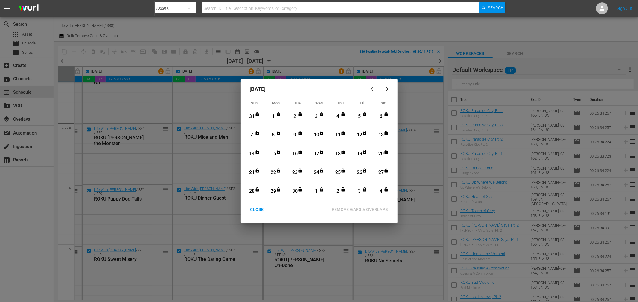
click at [385, 86] on button "button" at bounding box center [387, 89] width 14 height 14
click at [260, 210] on div "CLOSE" at bounding box center [256, 209] width 23 height 7
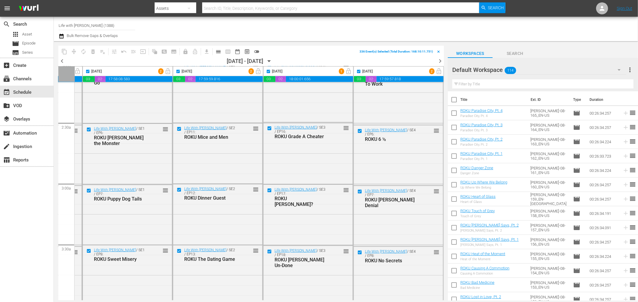
click at [63, 36] on icon "button" at bounding box center [61, 36] width 4 height 5
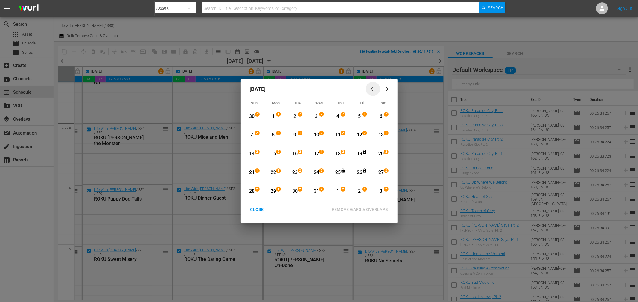
click at [376, 88] on div "button" at bounding box center [372, 89] width 7 height 4
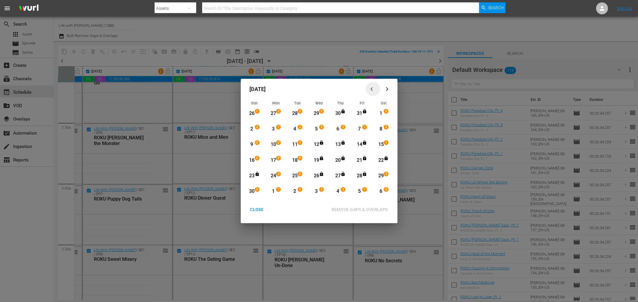
click at [376, 88] on div "button" at bounding box center [372, 89] width 7 height 4
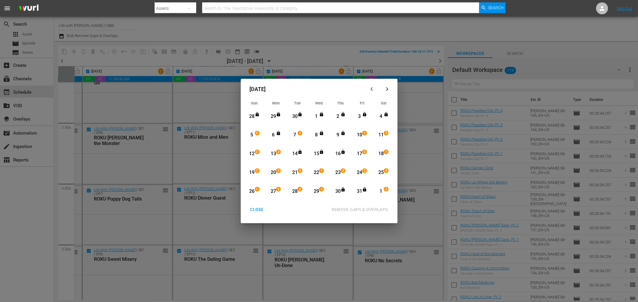
click at [376, 88] on div "button" at bounding box center [372, 89] width 7 height 4
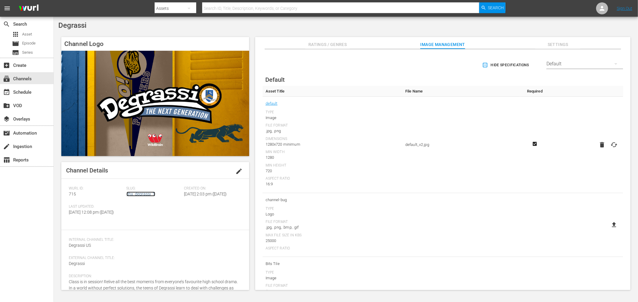
click at [144, 196] on link "dhx_degrassi_1" at bounding box center [140, 194] width 29 height 5
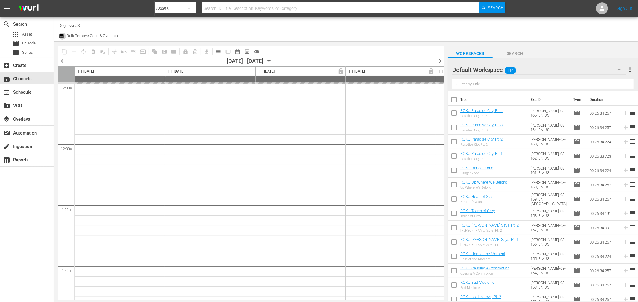
click at [60, 35] on icon "button" at bounding box center [61, 36] width 4 height 5
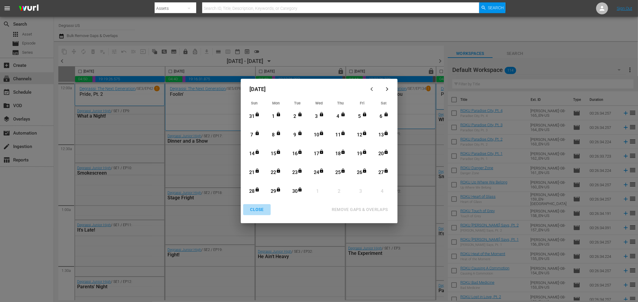
click at [255, 211] on div "CLOSE" at bounding box center [256, 209] width 23 height 7
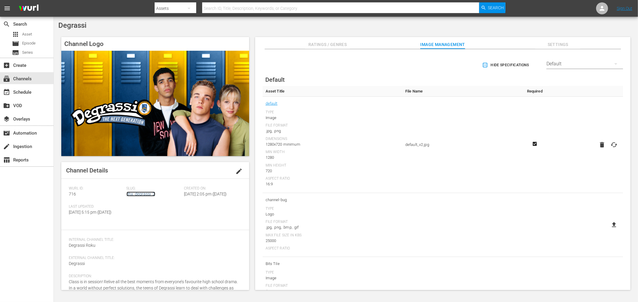
click at [139, 193] on link "dhx_degrassi_2" at bounding box center [140, 194] width 29 height 5
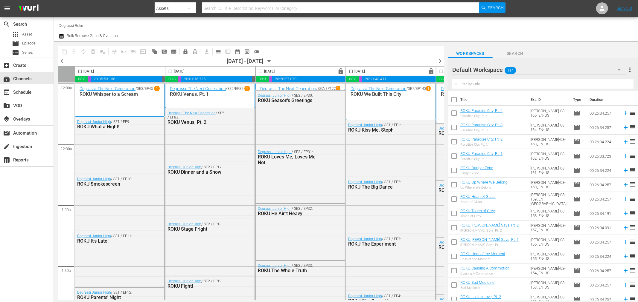
click at [61, 31] on input "Degrassi Roku" at bounding box center [97, 25] width 77 height 14
click at [246, 36] on div "Channel Title Degrassi Roku Bulk Remove Gaps & Overlaps" at bounding box center [215, 29] width 313 height 22
click at [63, 38] on icon "button" at bounding box center [61, 36] width 4 height 5
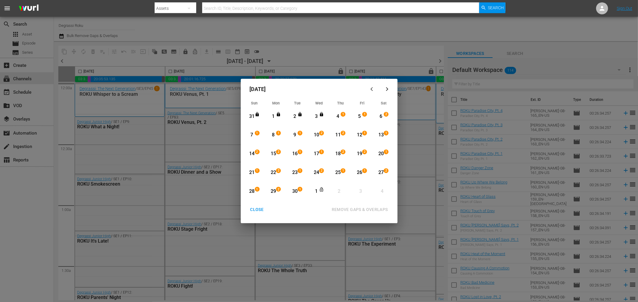
click at [251, 209] on div "CLOSE" at bounding box center [256, 209] width 23 height 7
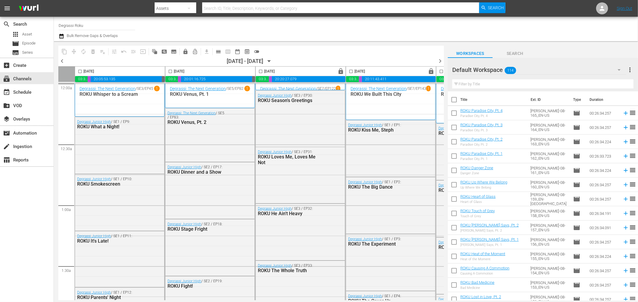
click at [272, 60] on icon "button" at bounding box center [269, 61] width 7 height 7
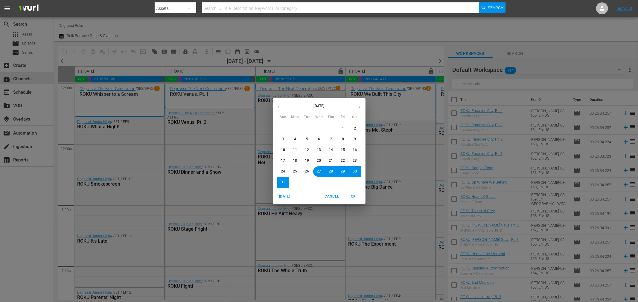
click at [308, 169] on span "26" at bounding box center [307, 171] width 4 height 5
click at [356, 197] on span "OK" at bounding box center [353, 197] width 14 height 6
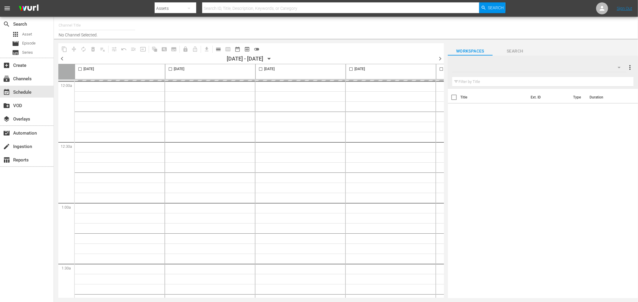
type input "Degrassi Roku (716)"
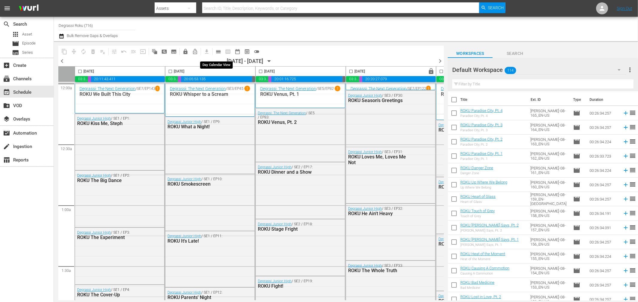
click at [216, 54] on span "calendar_view_day_outlined" at bounding box center [218, 52] width 6 height 6
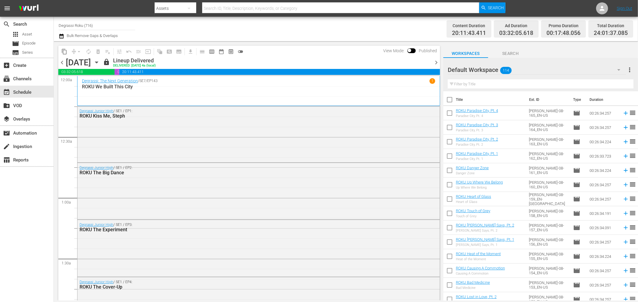
click at [435, 62] on span "chevron_right" at bounding box center [435, 62] width 7 height 7
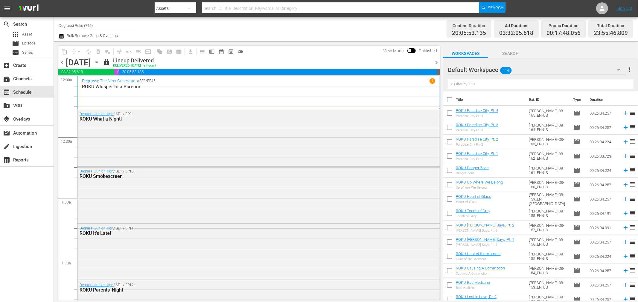
click at [435, 62] on span "chevron_right" at bounding box center [435, 62] width 7 height 7
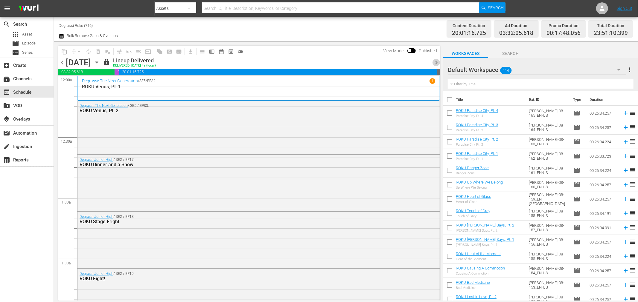
click at [435, 62] on span "chevron_right" at bounding box center [435, 62] width 7 height 7
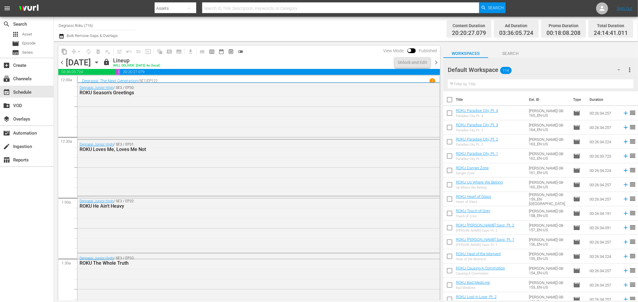
click at [435, 62] on span "chevron_right" at bounding box center [435, 62] width 7 height 7
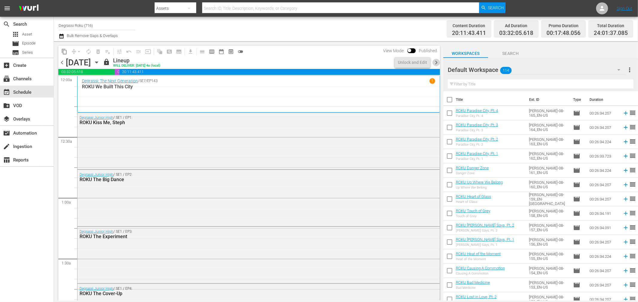
click at [435, 62] on span "chevron_right" at bounding box center [435, 62] width 7 height 7
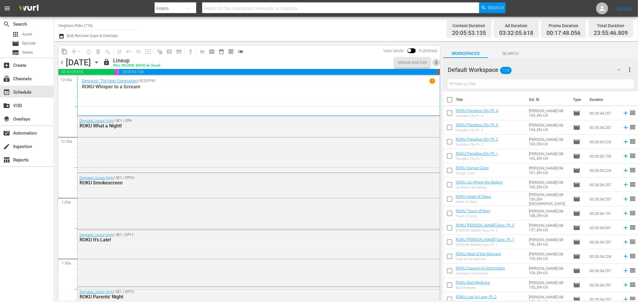
click at [435, 62] on span "chevron_right" at bounding box center [435, 62] width 7 height 7
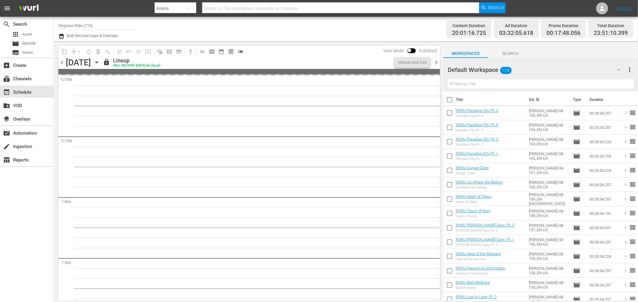
click at [435, 62] on span "chevron_right" at bounding box center [435, 62] width 7 height 7
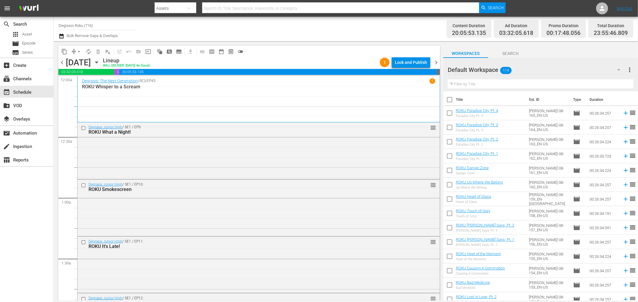
click at [414, 64] on div "Lock and Publish" at bounding box center [411, 62] width 32 height 11
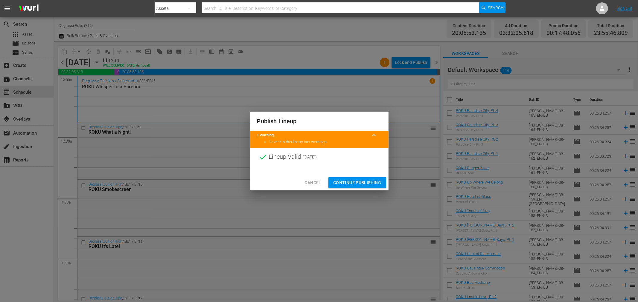
click at [372, 184] on span "Continue Publishing" at bounding box center [357, 182] width 48 height 7
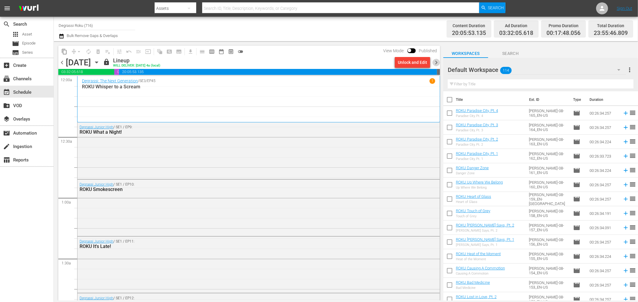
click at [436, 62] on span "chevron_right" at bounding box center [435, 62] width 7 height 7
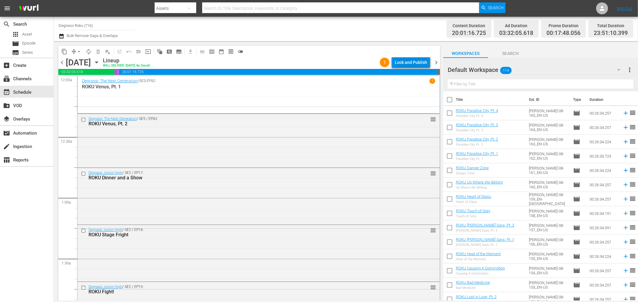
click at [409, 62] on div "Lock and Publish" at bounding box center [411, 62] width 32 height 11
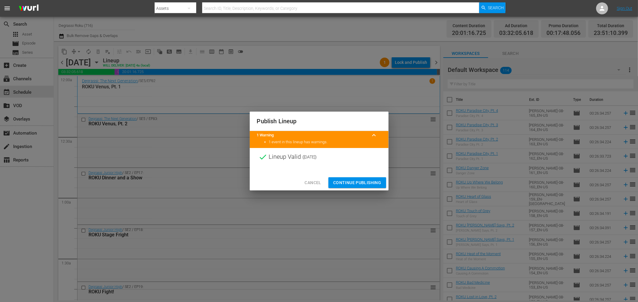
click at [378, 179] on span "Continue Publishing" at bounding box center [357, 182] width 48 height 7
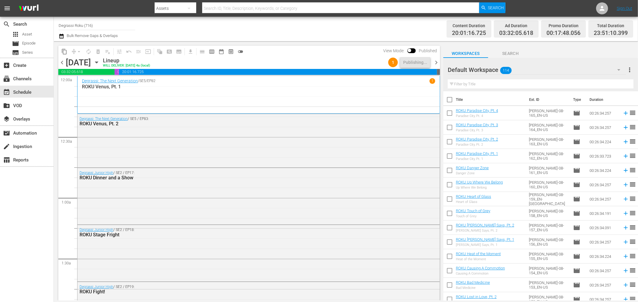
click at [437, 62] on span "chevron_right" at bounding box center [435, 62] width 7 height 7
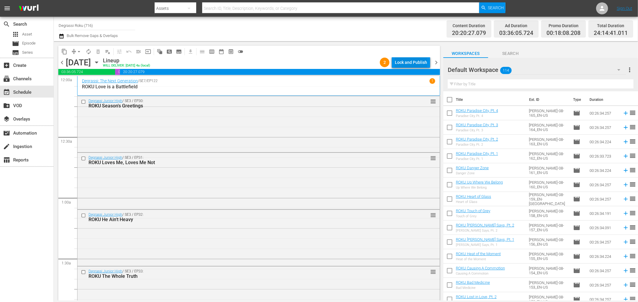
click at [405, 59] on div "Lock and Publish" at bounding box center [411, 62] width 32 height 11
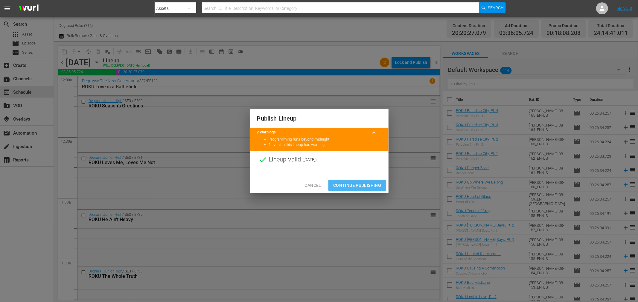
click at [367, 181] on button "Continue Publishing" at bounding box center [357, 185] width 58 height 11
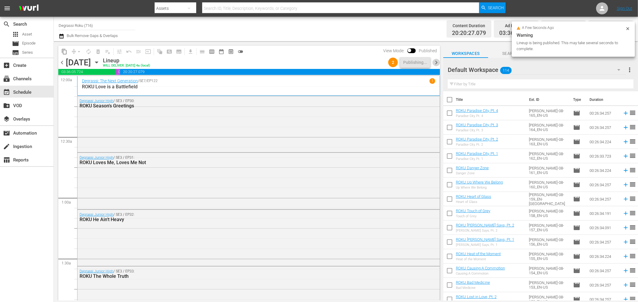
click at [435, 63] on span "chevron_right" at bounding box center [435, 62] width 7 height 7
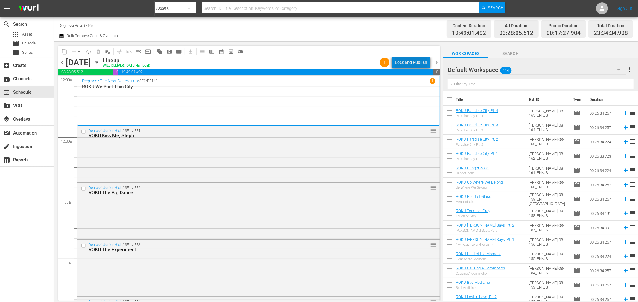
click at [424, 62] on div "Lock and Publish" at bounding box center [411, 62] width 32 height 11
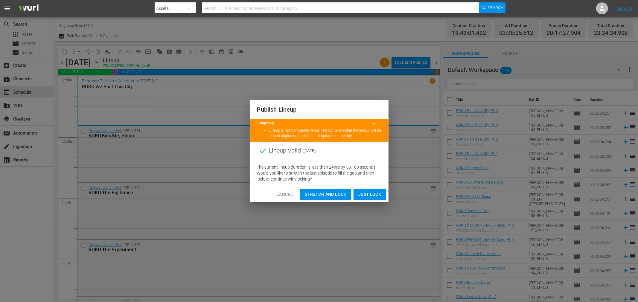
click at [292, 195] on span "Cancel" at bounding box center [284, 194] width 16 height 7
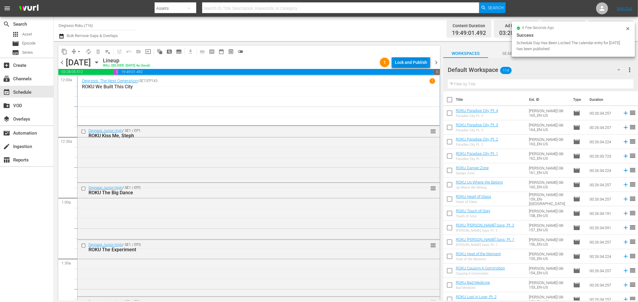
click at [423, 62] on div "Lock and Publish" at bounding box center [411, 62] width 32 height 11
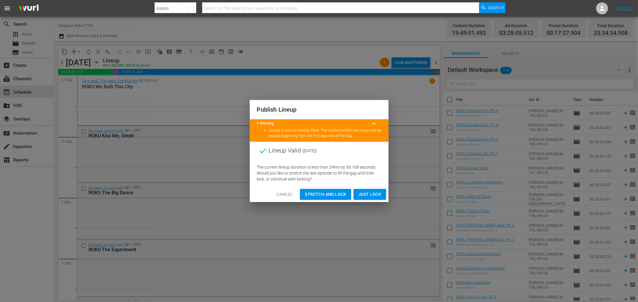
click at [327, 194] on span "Stretch and Lock" at bounding box center [325, 194] width 41 height 7
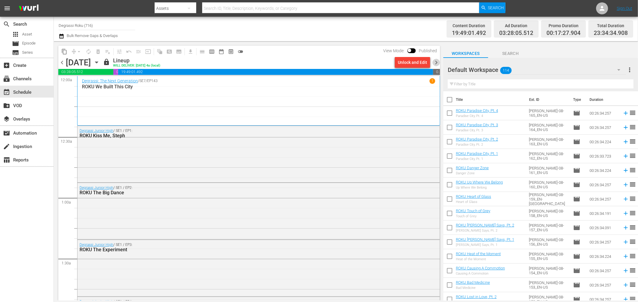
click at [432, 62] on span "chevron_right" at bounding box center [435, 62] width 7 height 7
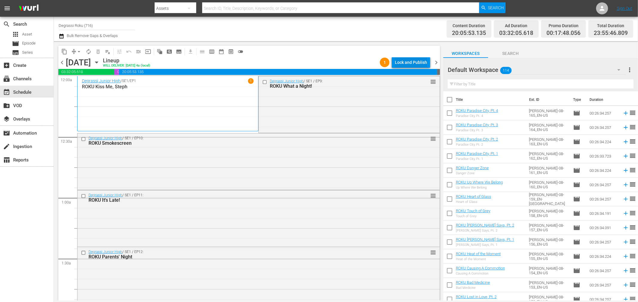
click at [413, 65] on div "Lock and Publish" at bounding box center [411, 62] width 32 height 11
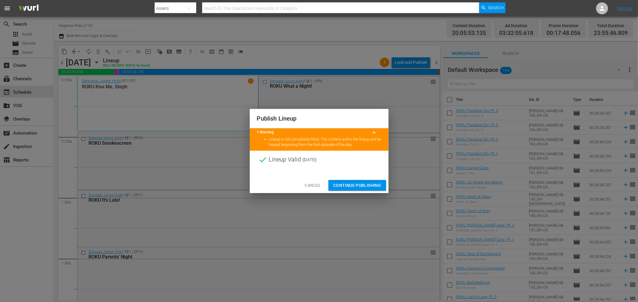
click at [363, 193] on div "Cancel Continue Publishing" at bounding box center [319, 186] width 139 height 16
click at [363, 187] on span "Continue Publishing" at bounding box center [357, 185] width 48 height 7
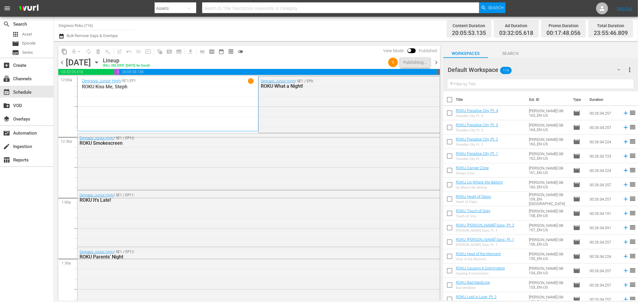
click at [437, 64] on span "chevron_right" at bounding box center [435, 62] width 7 height 7
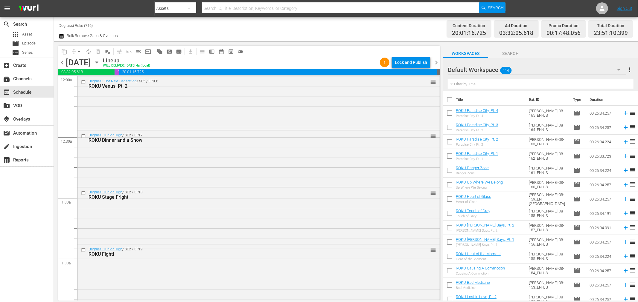
click at [415, 65] on div "Lock and Publish" at bounding box center [411, 62] width 32 height 11
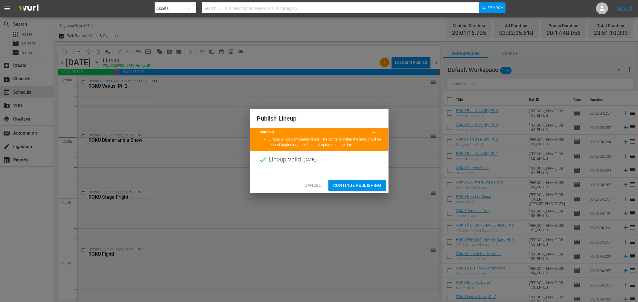
click at [361, 186] on span "Continue Publishing" at bounding box center [357, 185] width 48 height 7
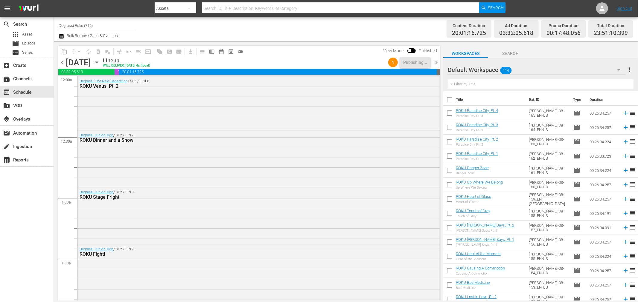
click at [435, 63] on span "chevron_right" at bounding box center [435, 62] width 7 height 7
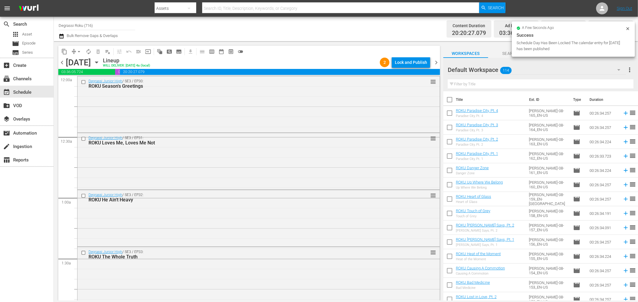
click at [403, 64] on div "Lock and Publish" at bounding box center [411, 62] width 32 height 11
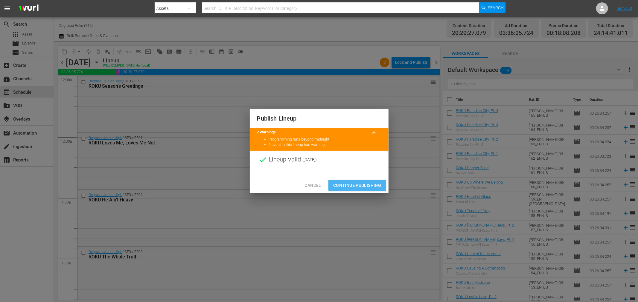
click at [366, 188] on span "Continue Publishing" at bounding box center [357, 185] width 48 height 7
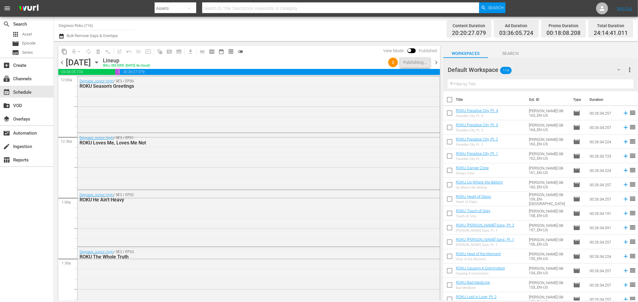
click at [434, 62] on span "chevron_right" at bounding box center [435, 62] width 7 height 7
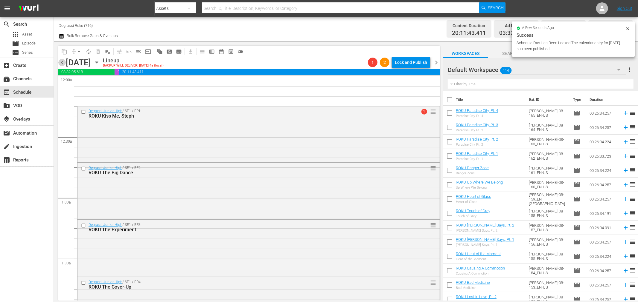
click at [63, 65] on span "chevron_left" at bounding box center [61, 62] width 7 height 7
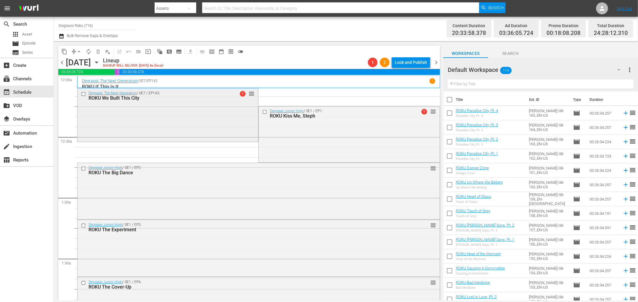
click at [82, 94] on input "checkbox" at bounding box center [84, 93] width 6 height 5
click at [98, 54] on span "delete_forever_outlined" at bounding box center [98, 52] width 6 height 6
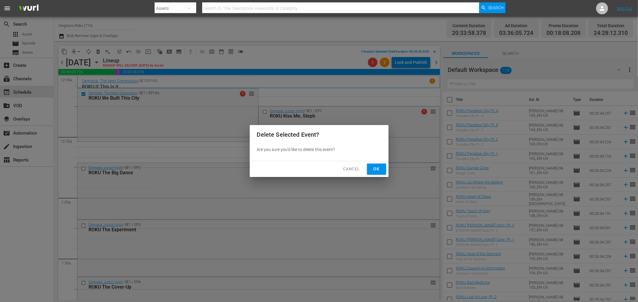
click at [380, 171] on span "Ok" at bounding box center [377, 169] width 10 height 7
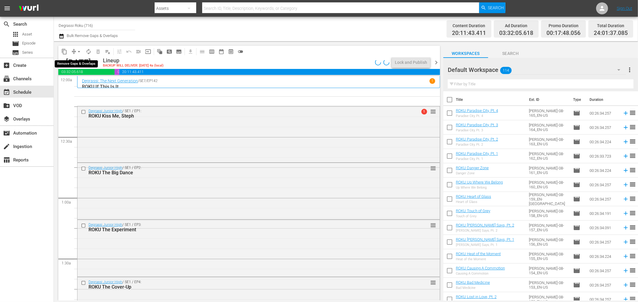
click at [80, 52] on span "arrow_drop_down" at bounding box center [79, 52] width 6 height 6
click at [77, 84] on li "Align to End of Previous Day" at bounding box center [79, 83] width 63 height 10
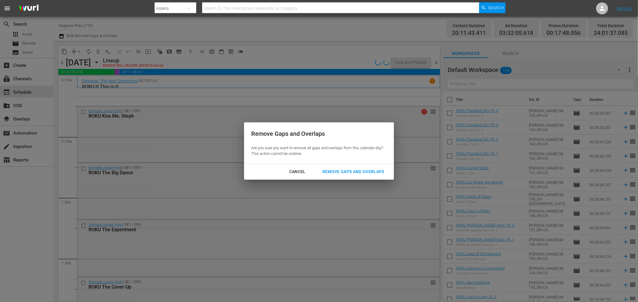
click at [327, 171] on div "Remove Gaps and Overlaps" at bounding box center [352, 171] width 71 height 7
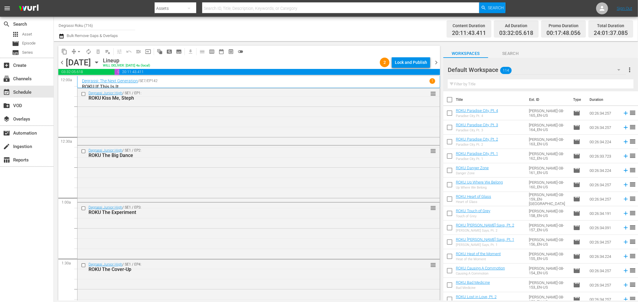
click at [437, 60] on span "chevron_right" at bounding box center [435, 62] width 7 height 7
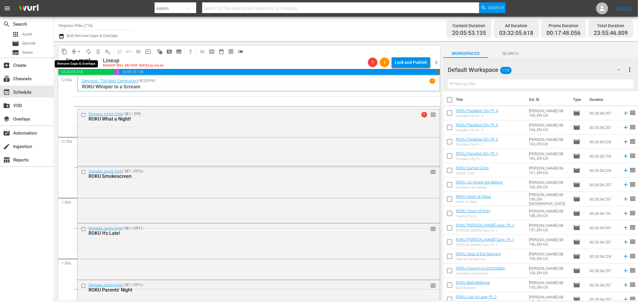
click at [79, 53] on span "arrow_drop_down" at bounding box center [79, 52] width 6 height 6
click at [94, 87] on li "Align to End of Previous Day" at bounding box center [79, 83] width 63 height 10
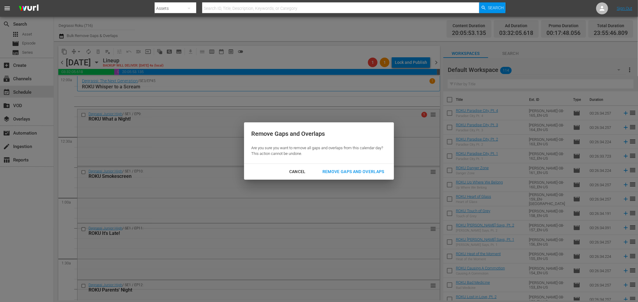
click at [357, 174] on div "Remove Gaps and Overlaps" at bounding box center [352, 171] width 71 height 7
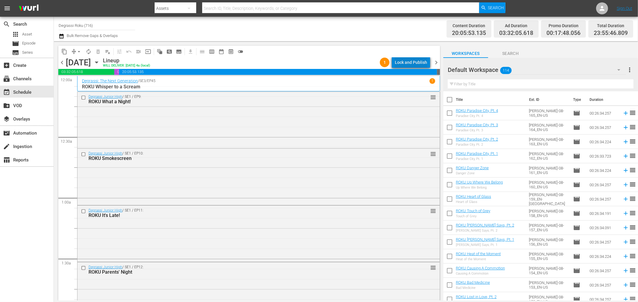
click at [427, 65] on div "Lock and Publish" at bounding box center [411, 62] width 32 height 11
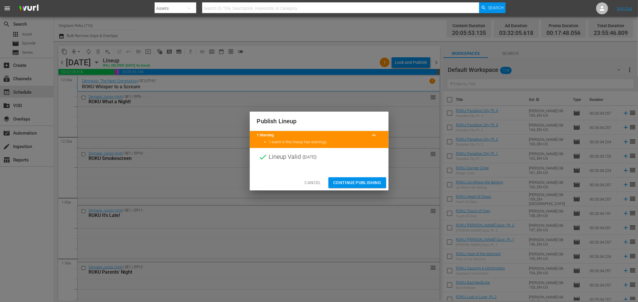
click at [359, 186] on span "Continue Publishing" at bounding box center [357, 182] width 48 height 7
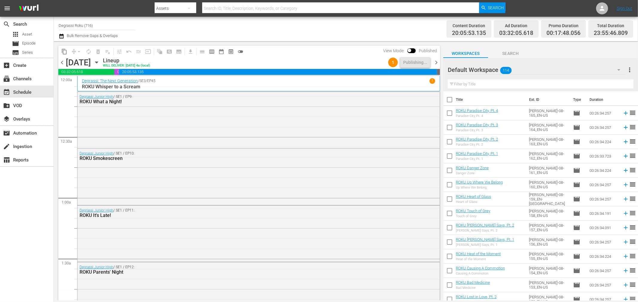
click at [438, 63] on span "chevron_right" at bounding box center [435, 62] width 7 height 7
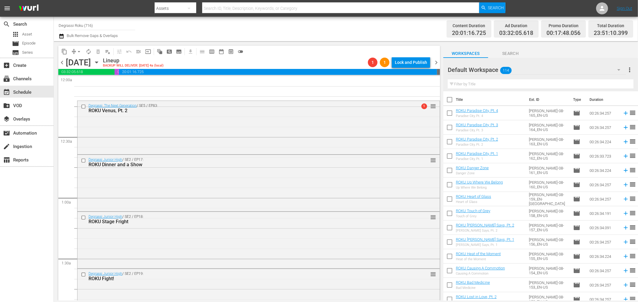
click at [80, 53] on span "arrow_drop_down" at bounding box center [79, 52] width 6 height 6
click at [84, 76] on li "Align to First Episode" at bounding box center [78, 73] width 49 height 10
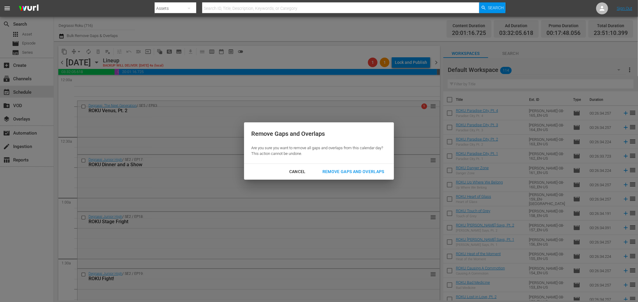
click at [303, 176] on button "Cancel" at bounding box center [297, 171] width 31 height 11
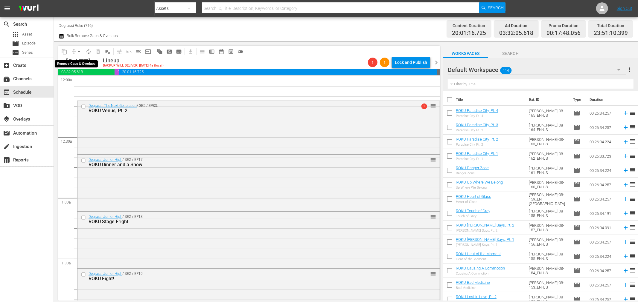
click at [82, 52] on button "arrow_drop_down" at bounding box center [79, 52] width 10 height 10
click at [82, 62] on li "Align to Midnight" at bounding box center [78, 64] width 49 height 10
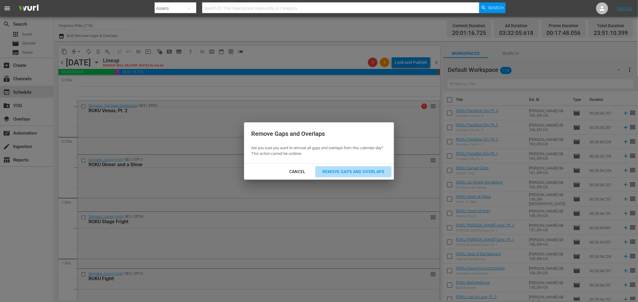
click at [354, 171] on div "Remove Gaps and Overlaps" at bounding box center [352, 171] width 71 height 7
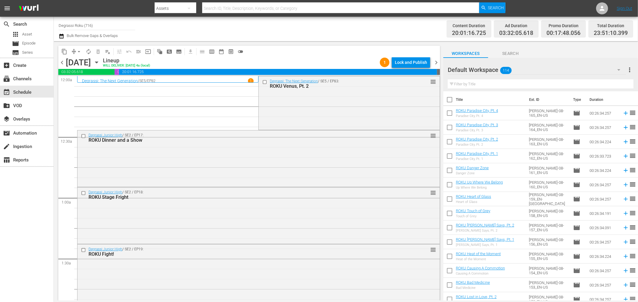
click at [77, 52] on span "arrow_drop_down" at bounding box center [79, 52] width 6 height 6
click at [79, 82] on li "Align to End of Previous Day" at bounding box center [79, 83] width 63 height 10
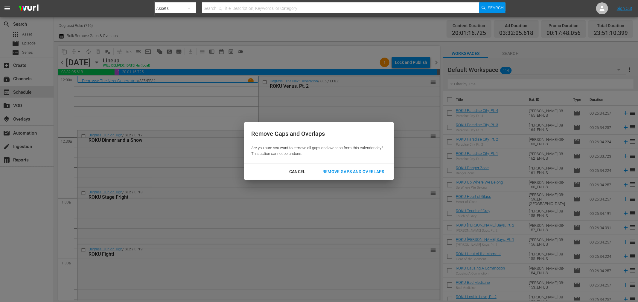
click at [363, 175] on div "Remove Gaps and Overlaps" at bounding box center [352, 171] width 71 height 7
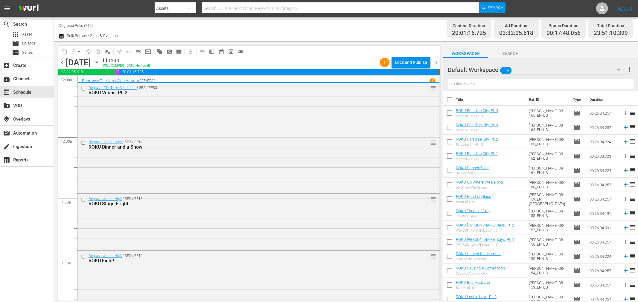
click at [411, 60] on div "Lock and Publish" at bounding box center [411, 62] width 32 height 11
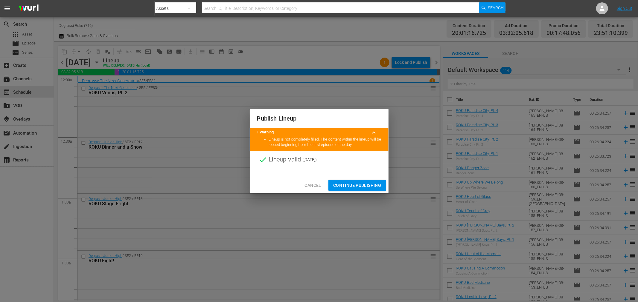
click at [376, 180] on button "Continue Publishing" at bounding box center [357, 185] width 58 height 11
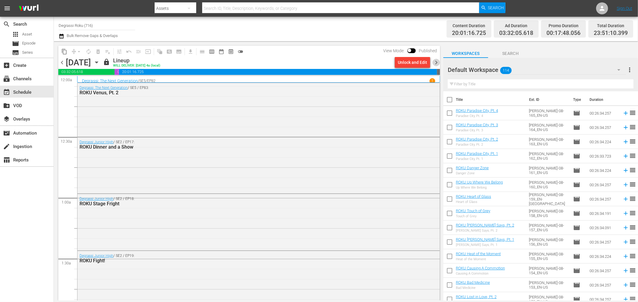
click at [436, 60] on span "chevron_right" at bounding box center [435, 62] width 7 height 7
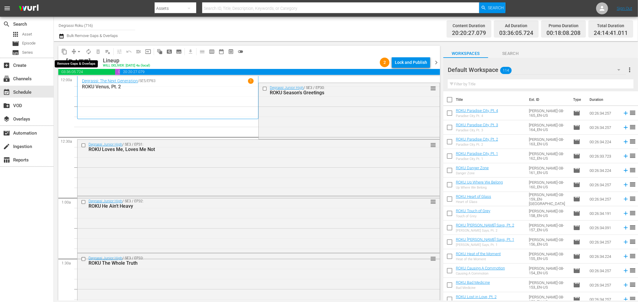
click at [74, 53] on button "arrow_drop_down" at bounding box center [79, 52] width 10 height 10
click at [82, 78] on li "Align to End of Previous Day" at bounding box center [79, 83] width 63 height 10
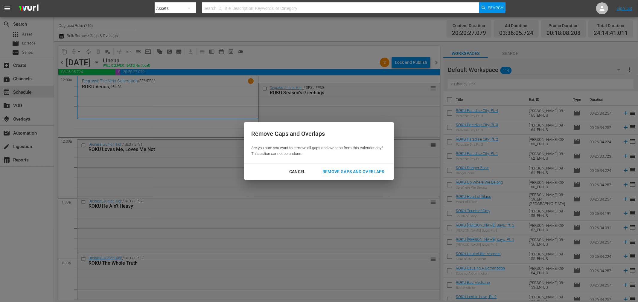
click at [374, 174] on div "Remove Gaps and Overlaps" at bounding box center [352, 171] width 71 height 7
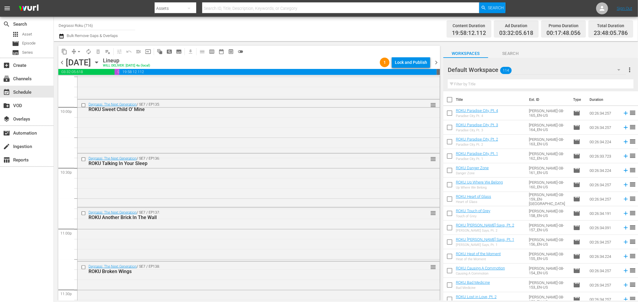
scroll to position [2721, 0]
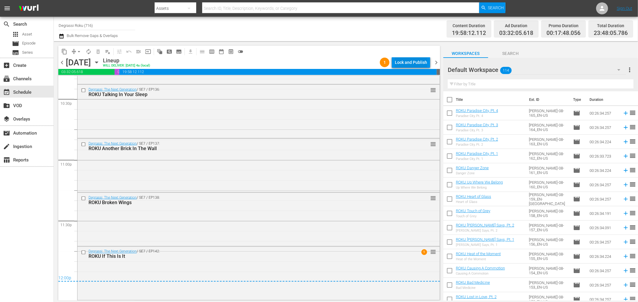
click at [429, 61] on button "Lock and Publish" at bounding box center [411, 62] width 38 height 11
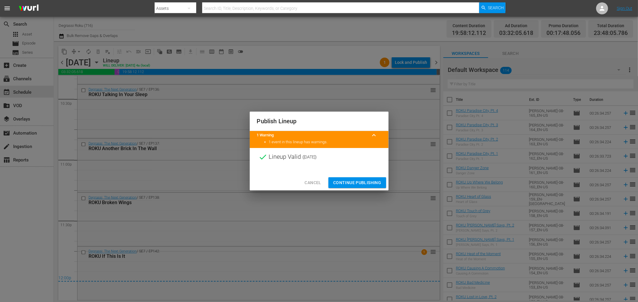
click at [356, 182] on span "Continue Publishing" at bounding box center [357, 182] width 48 height 7
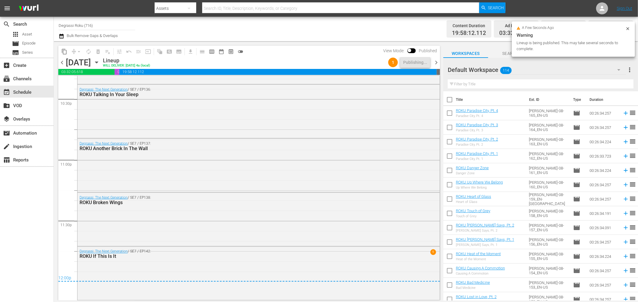
click at [437, 63] on span "chevron_right" at bounding box center [435, 62] width 7 height 7
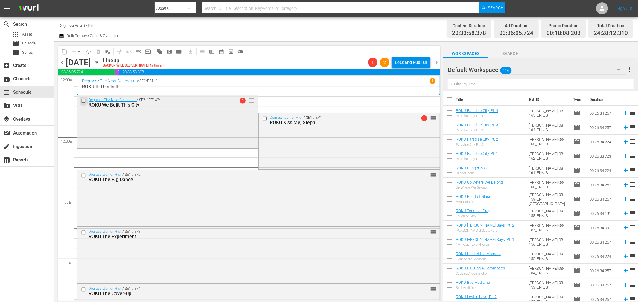
click at [82, 102] on input "checkbox" at bounding box center [84, 101] width 6 height 5
click at [102, 51] on button "delete_forever_outlined" at bounding box center [98, 52] width 10 height 10
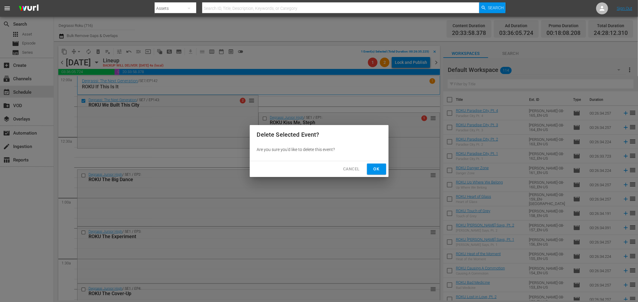
click at [375, 171] on span "Ok" at bounding box center [377, 169] width 10 height 7
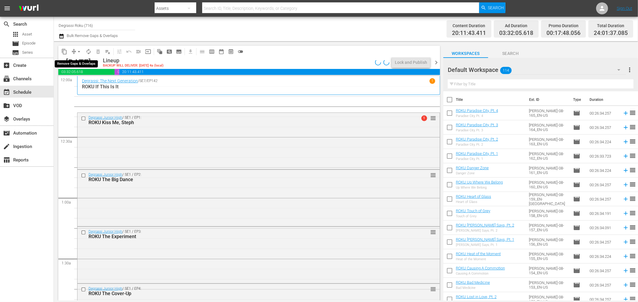
click at [76, 52] on span "arrow_drop_down" at bounding box center [79, 52] width 6 height 6
click at [71, 83] on li "Align to End of Previous Day" at bounding box center [79, 83] width 63 height 10
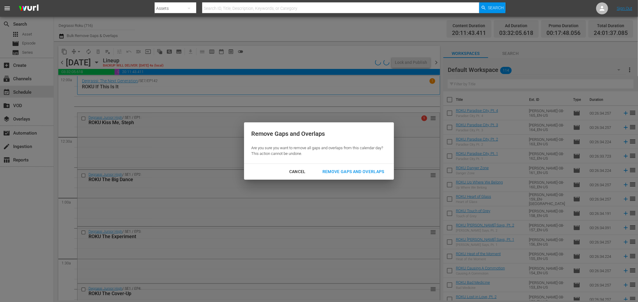
click at [345, 172] on div "Remove Gaps and Overlaps" at bounding box center [352, 171] width 71 height 7
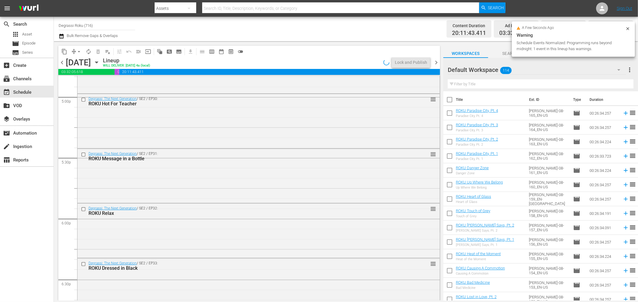
scroll to position [2724, 0]
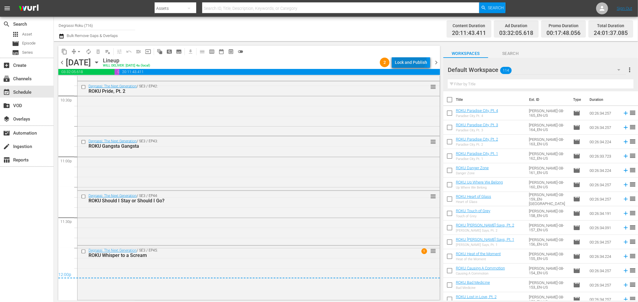
click at [410, 59] on div "Lock and Publish" at bounding box center [411, 62] width 32 height 11
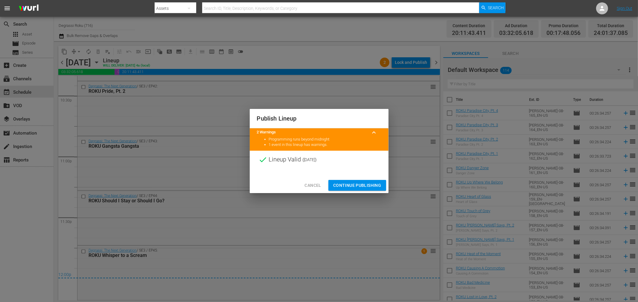
click at [356, 185] on span "Continue Publishing" at bounding box center [357, 185] width 48 height 7
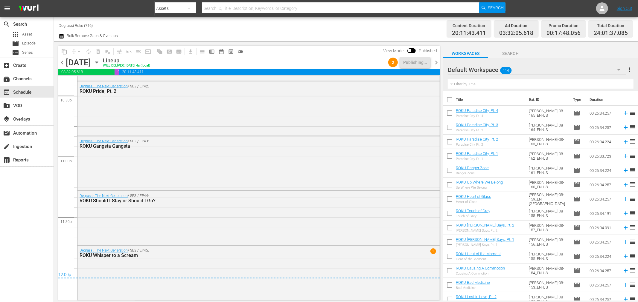
click at [433, 63] on span "chevron_right" at bounding box center [435, 62] width 7 height 7
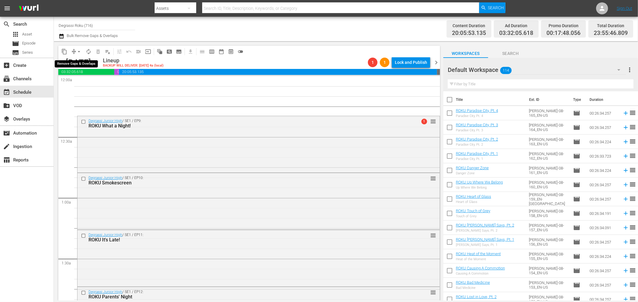
click at [74, 50] on button "arrow_drop_down" at bounding box center [79, 52] width 10 height 10
click at [79, 64] on li "Align to Midnight" at bounding box center [78, 64] width 49 height 10
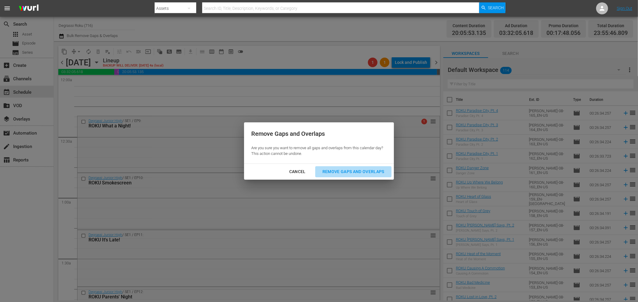
click at [342, 171] on div "Remove Gaps and Overlaps" at bounding box center [352, 171] width 71 height 7
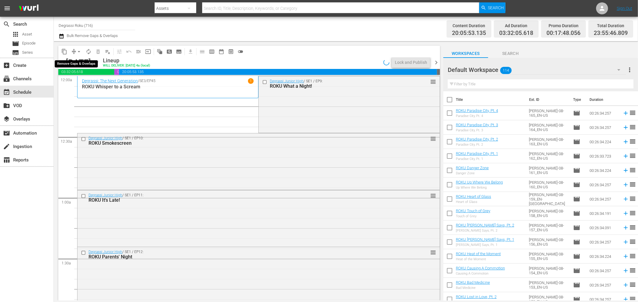
click at [78, 54] on span "arrow_drop_down" at bounding box center [79, 52] width 6 height 6
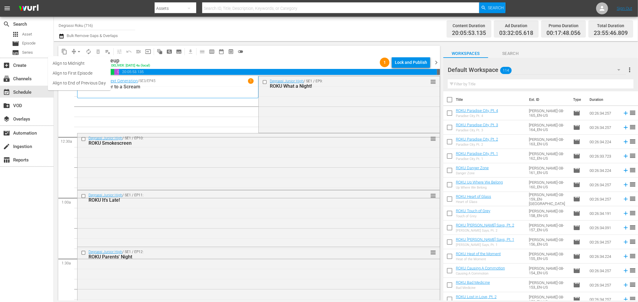
click at [71, 82] on li "Align to End of Previous Day" at bounding box center [79, 83] width 63 height 10
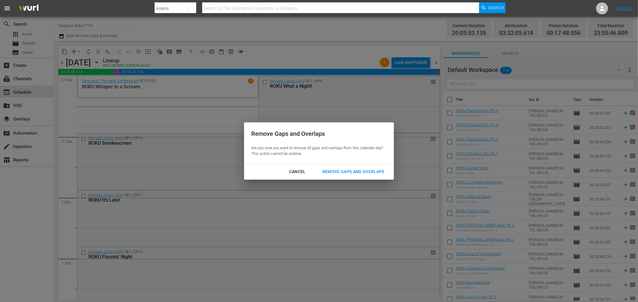
click at [357, 170] on div "Remove Gaps and Overlaps" at bounding box center [352, 171] width 71 height 7
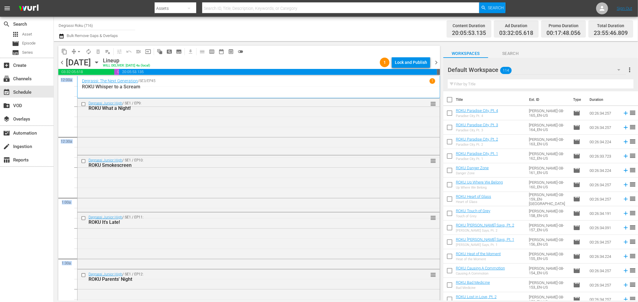
drag, startPoint x: 434, startPoint y: 91, endPoint x: 442, endPoint y: 142, distance: 51.5
click at [442, 142] on div "content_copy compress arrow_drop_down autorenew_outlined delete_forever_outline…" at bounding box center [248, 171] width 389 height 260
click at [371, 34] on div "Channel Title Degrassi Roku (716) Bulk Remove Gaps & Overlaps" at bounding box center [215, 29] width 313 height 22
click at [413, 59] on div "Lock and Publish" at bounding box center [411, 62] width 32 height 11
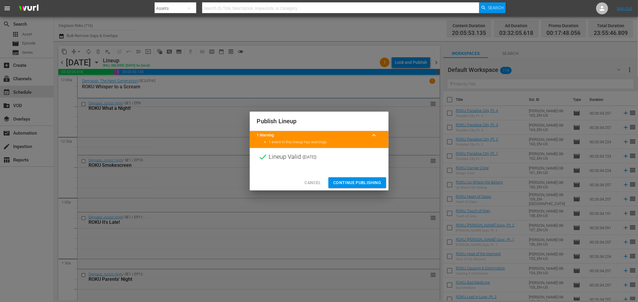
click at [367, 178] on button "Continue Publishing" at bounding box center [357, 183] width 58 height 11
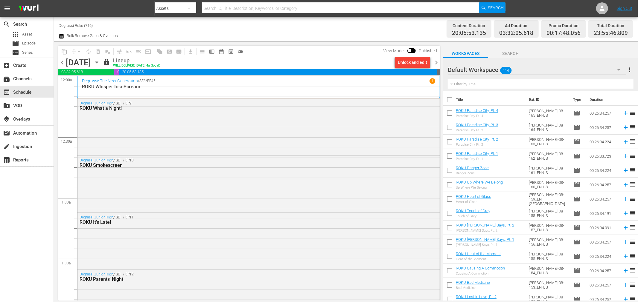
click at [56, 36] on div "Channel Title Degrassi Roku (716) Bulk Remove Gaps & Overlaps Content Duration …" at bounding box center [346, 29] width 584 height 25
click at [58, 38] on div "Channel Title Degrassi Roku (716) Bulk Remove Gaps & Overlaps Content Duration …" at bounding box center [346, 29] width 584 height 25
click at [64, 37] on button "button" at bounding box center [62, 36] width 7 height 7
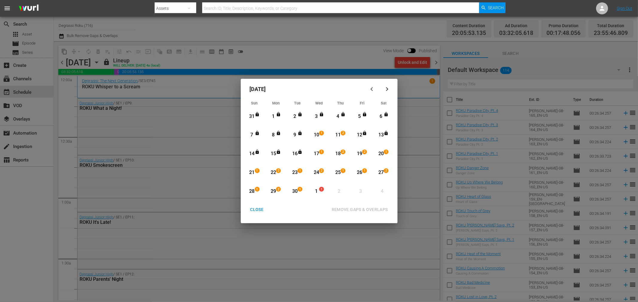
click at [317, 138] on div "10" at bounding box center [315, 135] width 7 height 7
drag, startPoint x: 252, startPoint y: 211, endPoint x: 256, endPoint y: 211, distance: 3.6
click at [253, 211] on div "CLOSE" at bounding box center [256, 209] width 23 height 7
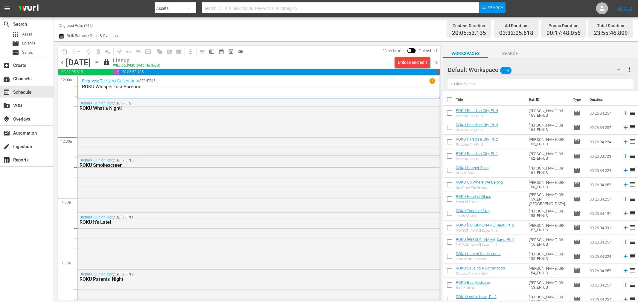
click at [100, 65] on icon "button" at bounding box center [96, 62] width 7 height 7
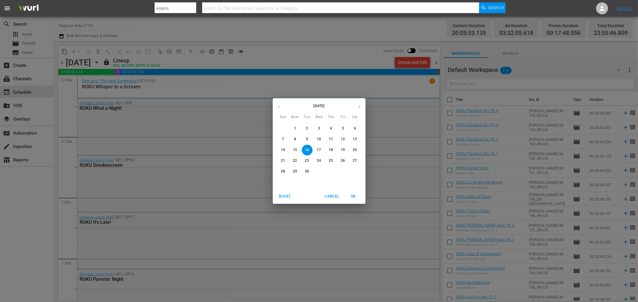
click at [317, 140] on p "10" at bounding box center [319, 139] width 4 height 5
